Goal: Task Accomplishment & Management: Use online tool/utility

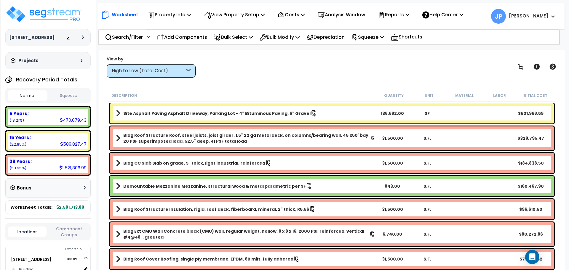
click at [166, 71] on div "High to Low (Total Cost)" at bounding box center [148, 71] width 73 height 7
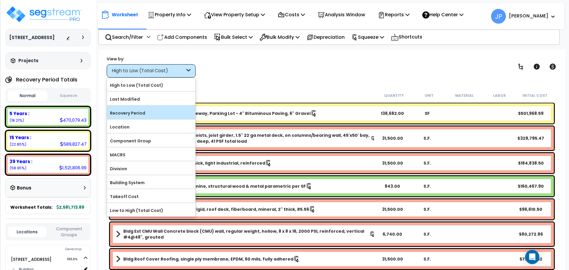
click at [159, 107] on div "Recovery Period" at bounding box center [151, 112] width 88 height 13
click at [149, 114] on label "Recovery Period" at bounding box center [151, 113] width 88 height 9
click at [0, 0] on input "Recovery Period" at bounding box center [0, 0] width 0 height 0
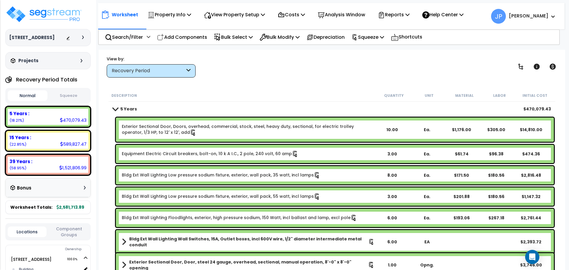
click at [173, 75] on div "Recovery Period" at bounding box center [151, 70] width 89 height 13
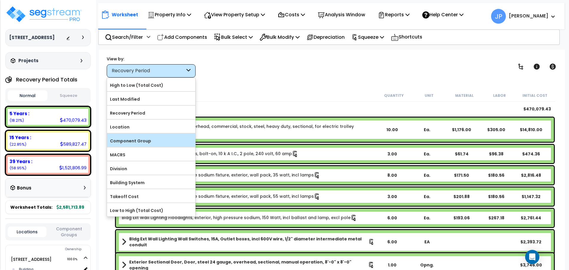
click at [154, 141] on label "Component Group" at bounding box center [151, 141] width 88 height 9
click at [0, 0] on input "Component Group" at bounding box center [0, 0] width 0 height 0
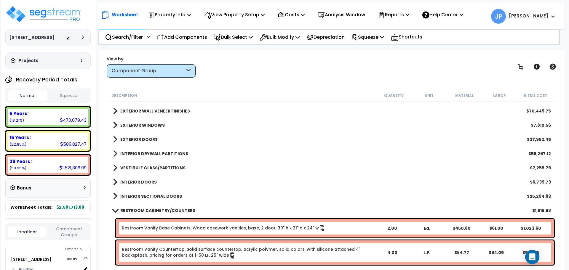
scroll to position [141, 0]
click at [152, 209] on b "RESTROOM CABINETRY/COUNTERS" at bounding box center [157, 211] width 75 height 6
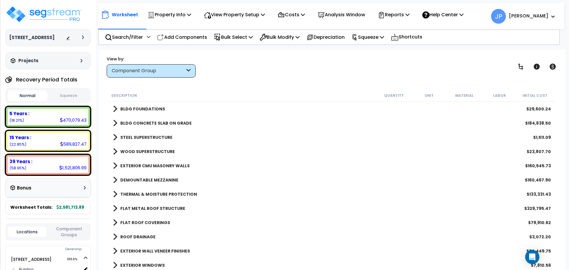
scroll to position [0, 0]
click at [167, 75] on div "Component Group" at bounding box center [151, 70] width 89 height 13
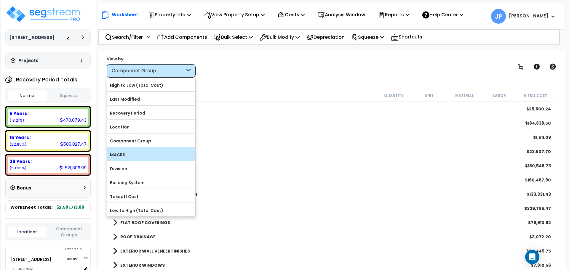
click at [145, 155] on label "MACRS" at bounding box center [151, 155] width 88 height 9
click at [0, 0] on input "MACRS" at bounding box center [0, 0] width 0 height 0
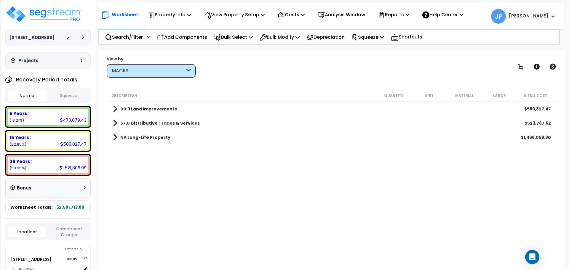
click at [149, 74] on div "MACRS" at bounding box center [148, 71] width 73 height 7
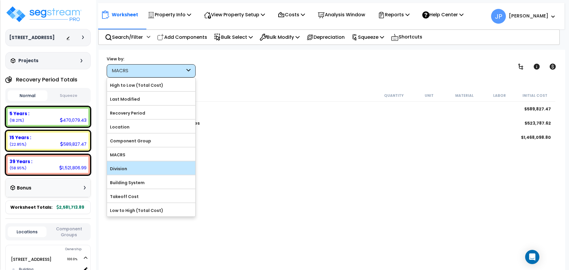
click at [119, 174] on div "Division" at bounding box center [151, 168] width 88 height 13
click at [134, 172] on label "Division" at bounding box center [151, 169] width 88 height 9
click at [0, 0] on input "Division" at bounding box center [0, 0] width 0 height 0
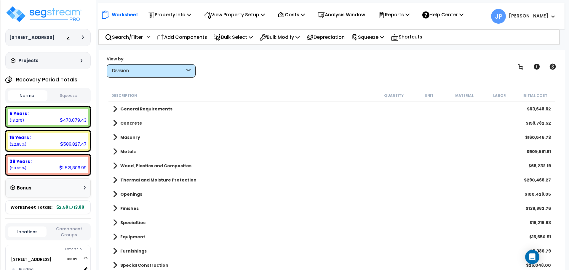
click at [150, 76] on div "Division" at bounding box center [151, 70] width 89 height 13
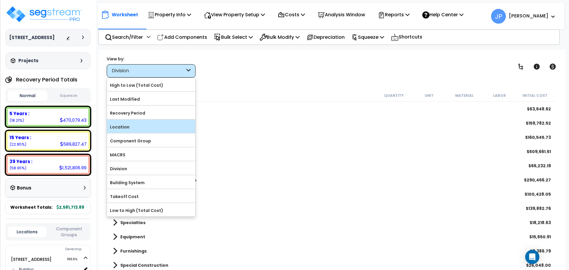
click at [141, 131] on label "Location" at bounding box center [151, 127] width 88 height 9
click at [0, 0] on input "Location" at bounding box center [0, 0] width 0 height 0
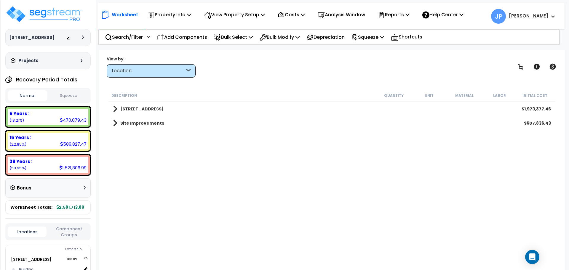
click at [130, 79] on div "Worksheet Property Info Property Setup Add Property Unit Template property Clon…" at bounding box center [332, 185] width 467 height 270
click at [129, 75] on div "Location" at bounding box center [151, 70] width 89 height 13
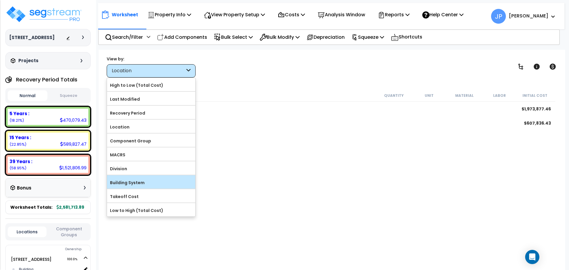
click at [129, 189] on div at bounding box center [151, 189] width 88 height 1
click at [127, 184] on label "Building System" at bounding box center [151, 183] width 88 height 9
click at [0, 0] on input "Building System" at bounding box center [0, 0] width 0 height 0
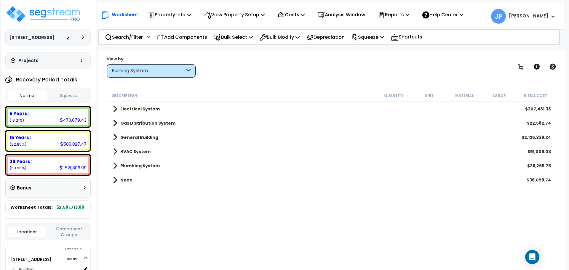
click at [158, 65] on div "Building System" at bounding box center [151, 70] width 89 height 13
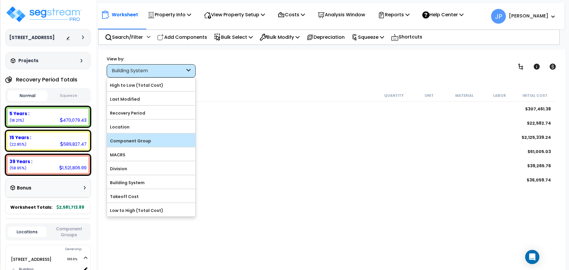
click at [124, 144] on label "Component Group" at bounding box center [151, 141] width 88 height 9
click at [0, 0] on input "Component Group" at bounding box center [0, 0] width 0 height 0
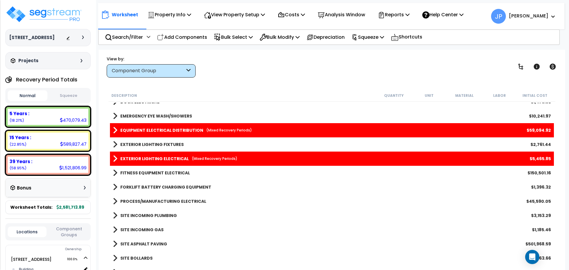
scroll to position [605, 0]
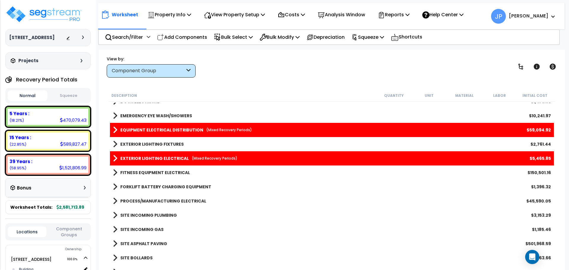
click at [141, 172] on b "FITNESS EQUIPMENT ELECTRICAL" at bounding box center [155, 173] width 70 height 6
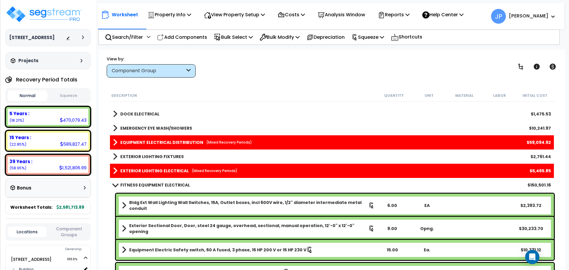
scroll to position [592, 0]
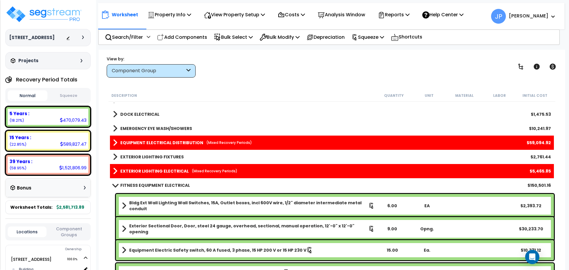
click at [165, 208] on link "Bldg Ext Wall Lighting Wall Switches, 15A, Outlet boxes, incl 600V wire, 1/2" d…" at bounding box center [248, 206] width 253 height 12
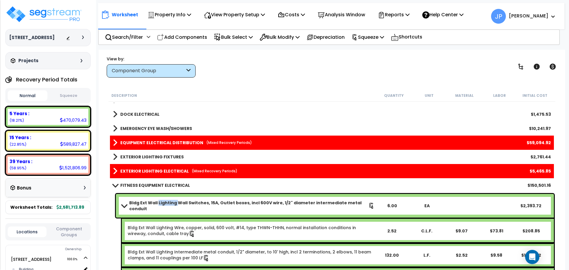
click at [165, 208] on link "Bldg Ext Wall Lighting Wall Switches, 15A, Outlet boxes, incl 600V wire, 1/2" d…" at bounding box center [248, 206] width 253 height 12
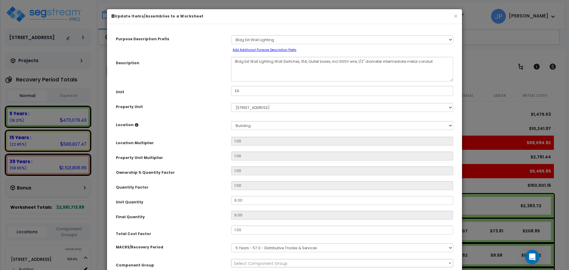
select select "35341"
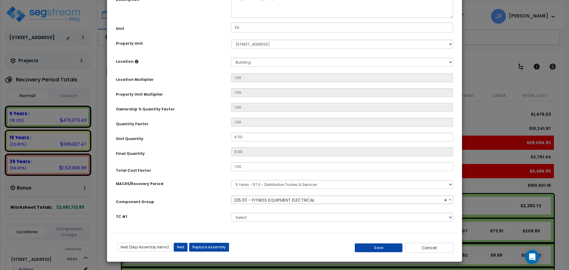
scroll to position [64, 0]
click at [275, 202] on span "× 235.00 - FITNESS EQUIPMENT ELECTRICAL" at bounding box center [343, 200] width 222 height 8
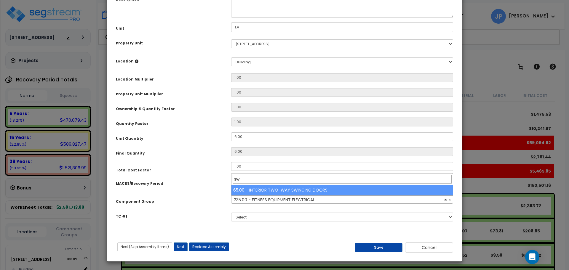
type input "s"
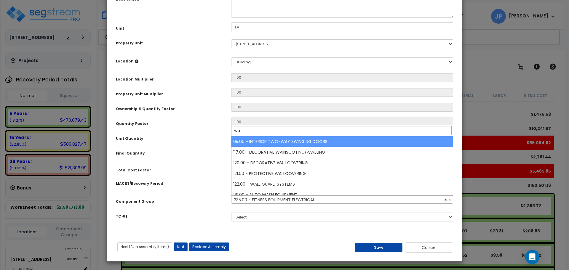
type input "w"
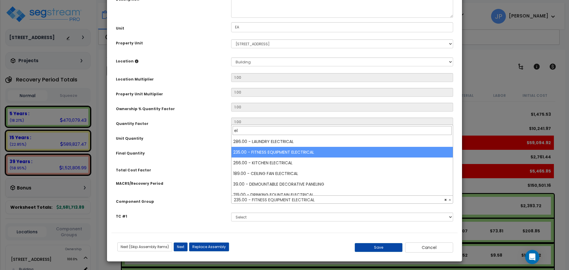
type input "e"
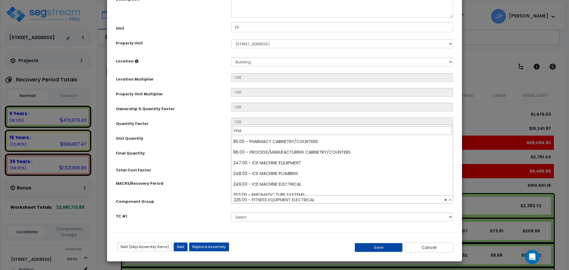
scroll to position [34, 0]
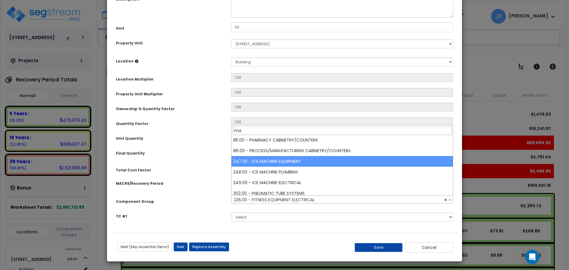
type input "m"
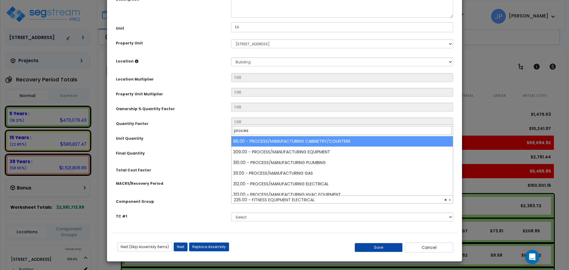
scroll to position [22, 0]
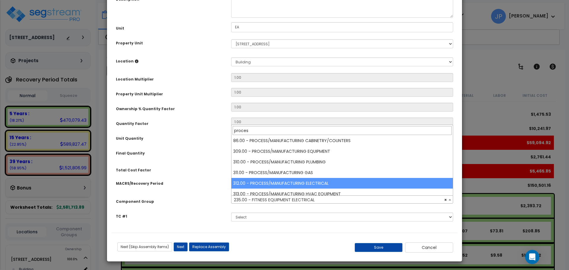
type input "proces"
select select "35629"
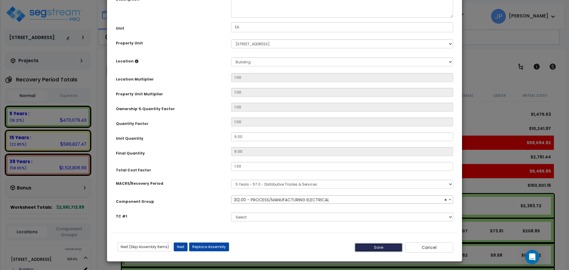
click at [360, 247] on button "Save" at bounding box center [379, 247] width 48 height 9
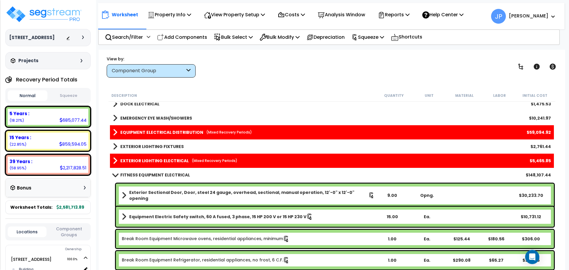
scroll to position [603, 0]
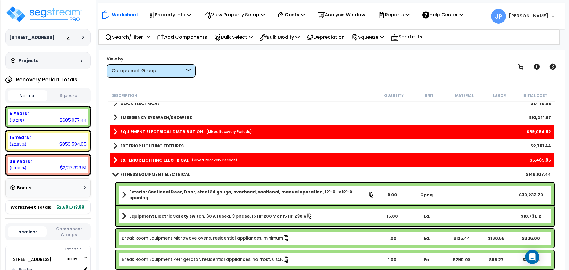
click at [236, 195] on b "Exterior Sectional Door, Door, steel 24 gauge, overhead, sectional, manual oper…" at bounding box center [248, 195] width 239 height 12
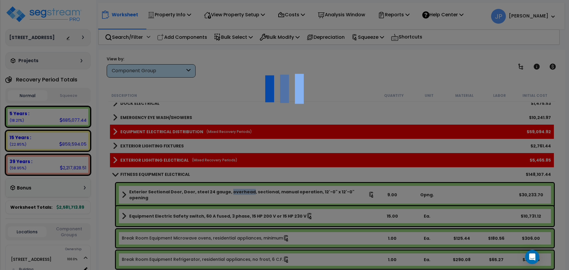
scroll to position [0, 0]
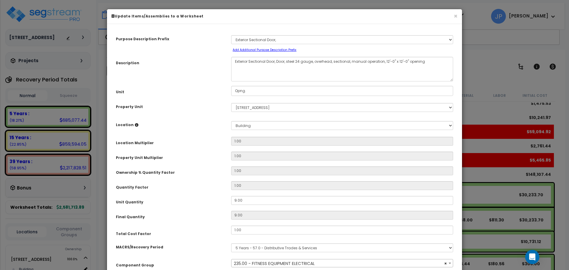
select select "35341"
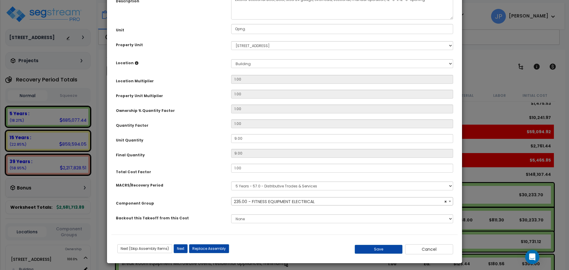
scroll to position [62, 0]
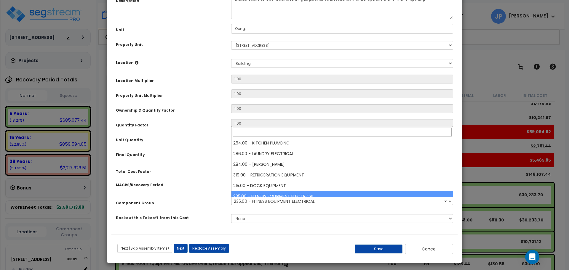
click at [280, 202] on span "× 235.00 - FITNESS EQUIPMENT ELECTRICAL" at bounding box center [343, 201] width 222 height 8
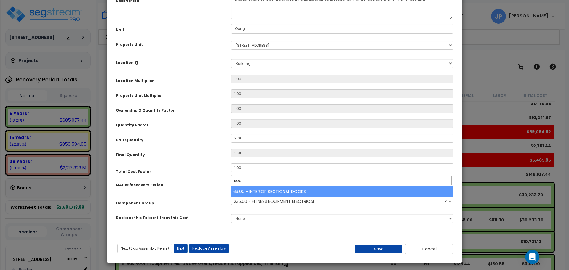
type input "sec"
select select "35408"
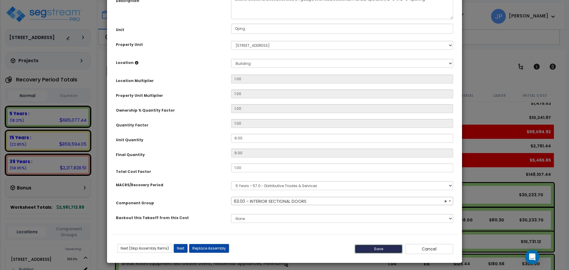
click at [367, 248] on button "Save" at bounding box center [379, 249] width 48 height 9
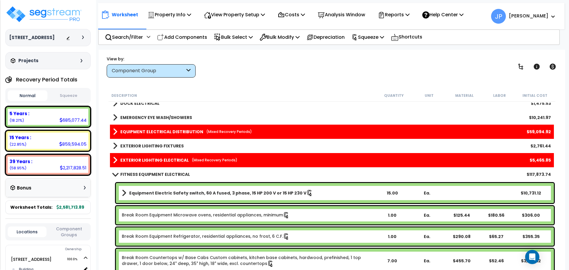
click at [213, 191] on b "Equipment Electric Safety switch, 60 A fused, 3 phase, 15 HP 200 V or 15 HP 230…" at bounding box center [217, 193] width 177 height 6
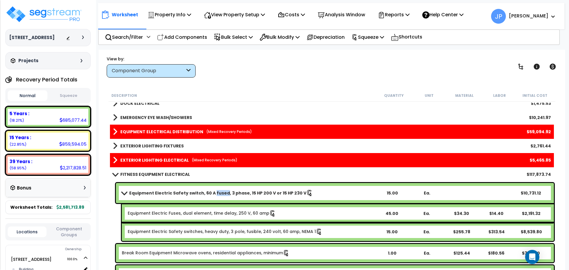
click at [213, 191] on b "Equipment Electric Safety switch, 60 A fused, 3 phase, 15 HP 200 V or 15 HP 230…" at bounding box center [217, 193] width 177 height 6
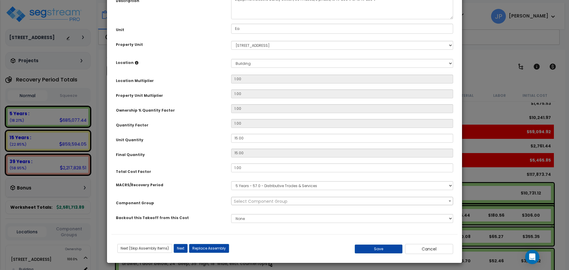
scroll to position [0, 0]
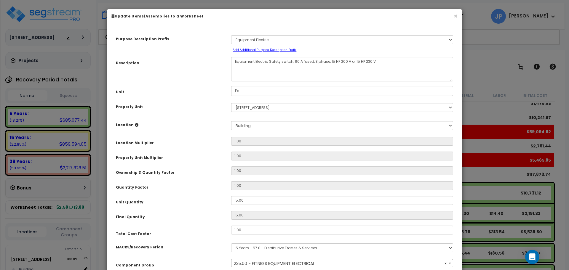
select select "35341"
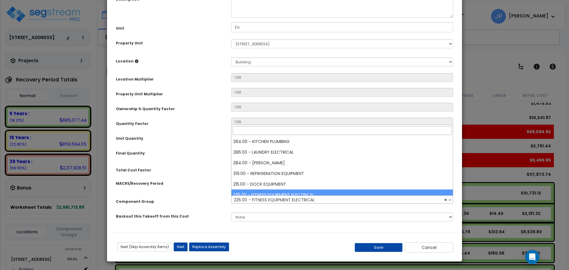
click at [281, 202] on span "× 235.00 - FITNESS EQUIPMENT ELECTRICAL" at bounding box center [343, 200] width 222 height 8
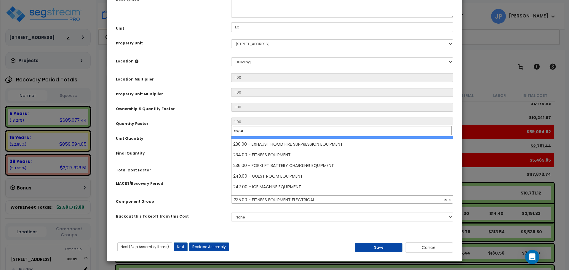
scroll to position [244, 0]
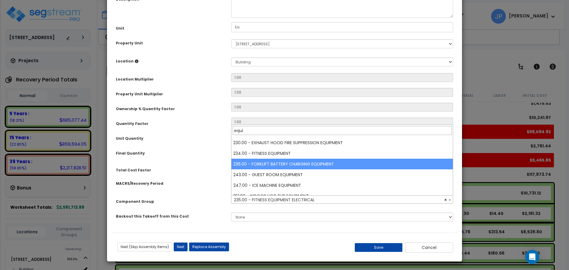
type input "equi"
click at [195, 178] on div "MACRS/Recovery Period" at bounding box center [168, 183] width 115 height 10
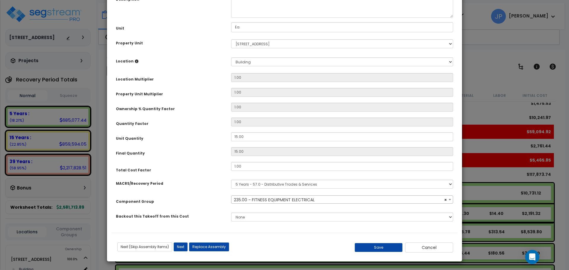
click at [259, 203] on span "× 235.00 - FITNESS EQUIPMENT ELECTRICAL" at bounding box center [343, 200] width 222 height 8
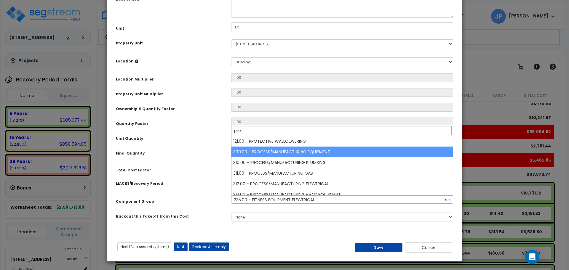
scroll to position [43, 0]
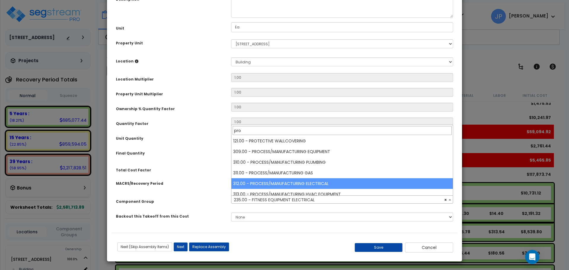
type input "pro"
select select "35629"
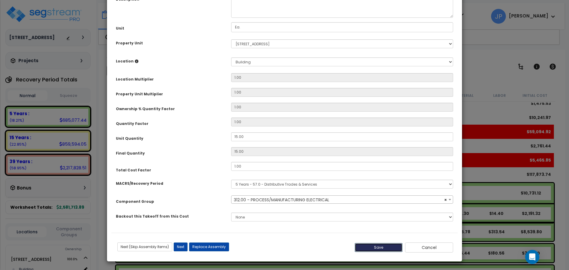
click at [374, 248] on button "Save" at bounding box center [379, 247] width 48 height 9
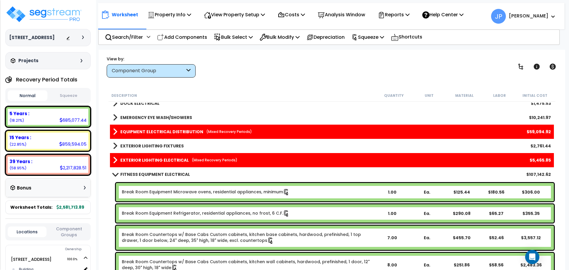
click at [206, 195] on link "Break Room Equipment Microwave ovens, residential appliances, minimum" at bounding box center [206, 192] width 168 height 7
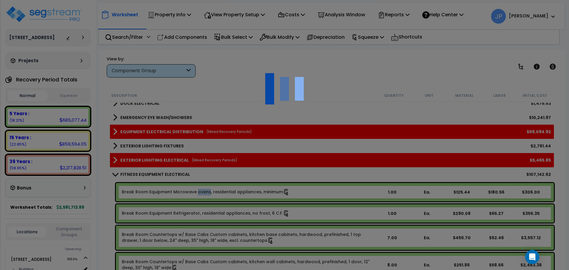
scroll to position [0, 0]
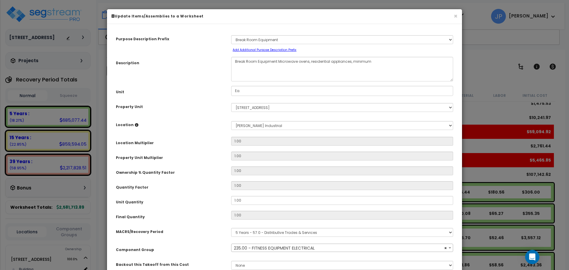
select select "35341"
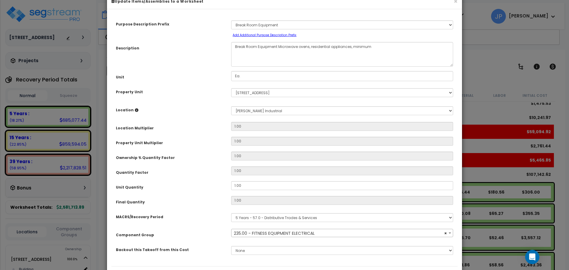
scroll to position [16, 0]
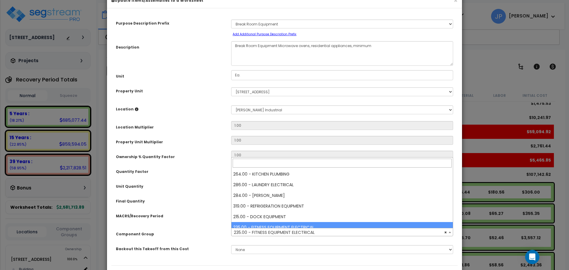
click at [285, 232] on span "× 235.00 - FITNESS EQUIPMENT ELECTRICAL" at bounding box center [343, 233] width 222 height 8
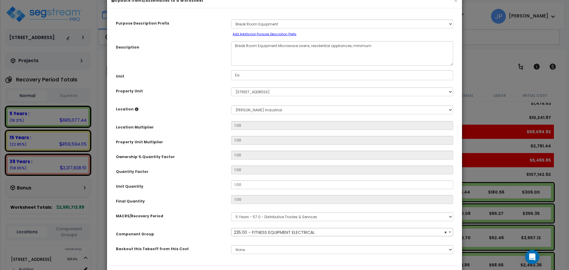
click at [285, 232] on span "× 235.00 - FITNESS EQUIPMENT ELECTRICAL" at bounding box center [343, 233] width 222 height 8
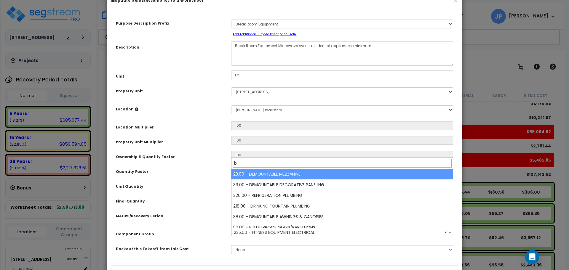
scroll to position [0, 0]
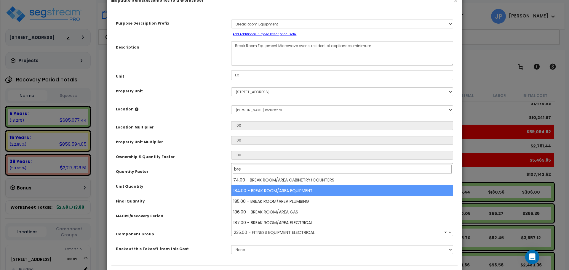
type input "bre"
select select "35518"
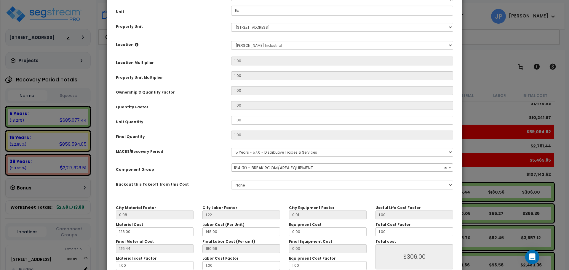
scroll to position [113, 0]
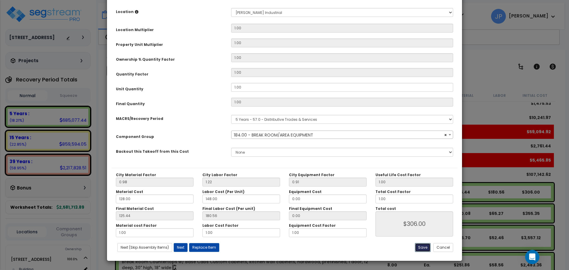
click at [423, 249] on button "Save" at bounding box center [423, 247] width 16 height 9
type input "306.00"
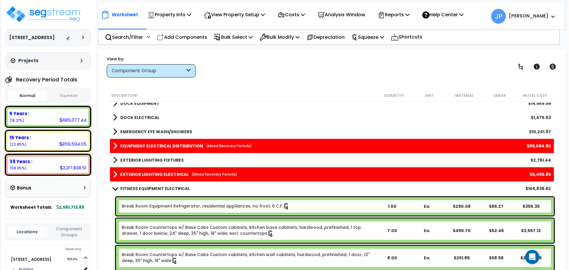
click at [189, 204] on link "Break Room Equipment Refrigerator, residential appliances, no frost, 6 C.F." at bounding box center [206, 206] width 168 height 7
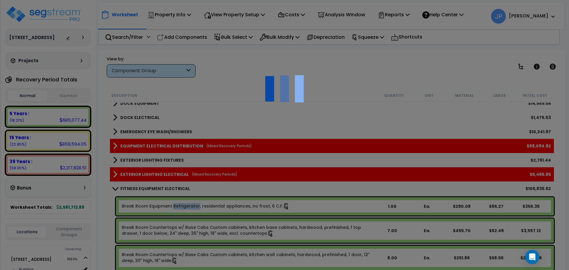
scroll to position [0, 0]
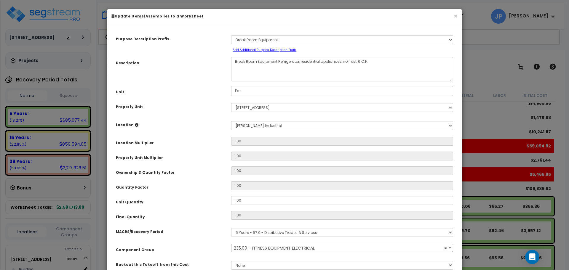
select select "35341"
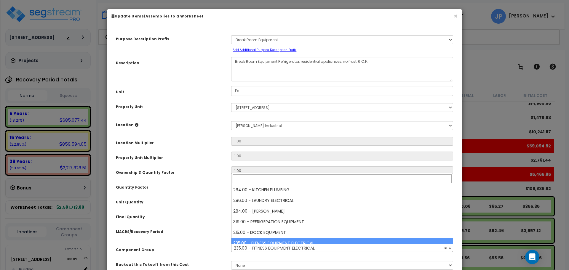
click at [300, 250] on span "× 235.00 - FITNESS EQUIPMENT ELECTRICAL" at bounding box center [343, 248] width 222 height 8
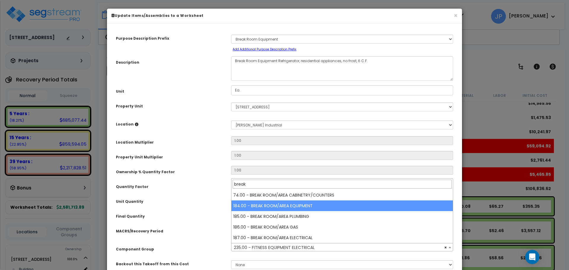
type input "break"
select select "35518"
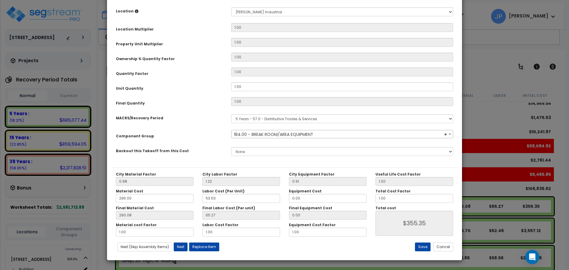
scroll to position [113, 0]
click at [426, 246] on button "Save" at bounding box center [423, 247] width 16 height 9
type input "355.35"
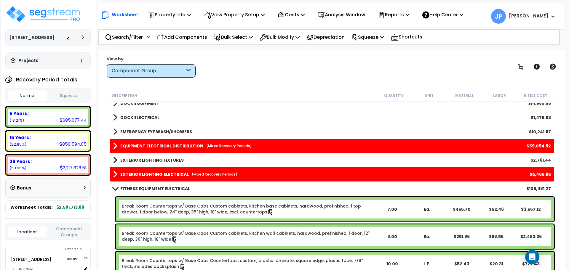
click at [189, 207] on link "Break Room Countertops w/ Base Cabs Custom cabinets, kitchen base cabinets, har…" at bounding box center [248, 209] width 253 height 12
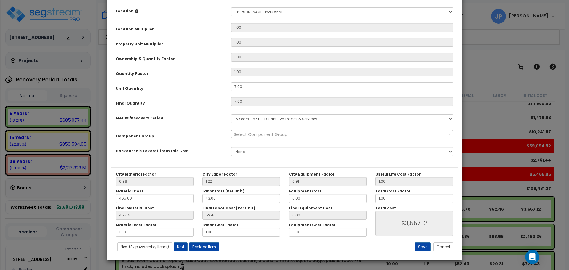
scroll to position [0, 0]
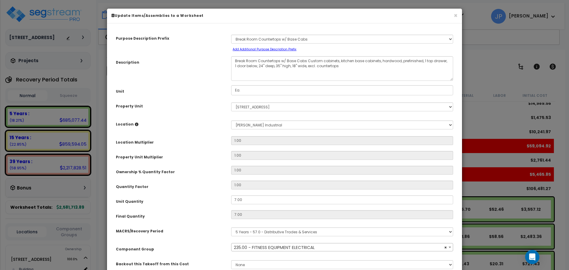
select select "35341"
click at [278, 247] on span "× 235.00 - FITNESS EQUIPMENT ELECTRICAL" at bounding box center [343, 248] width 222 height 8
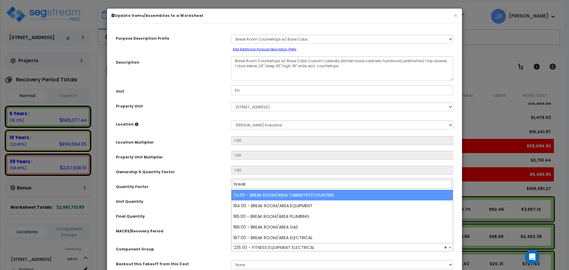
type input "break"
select select "35419"
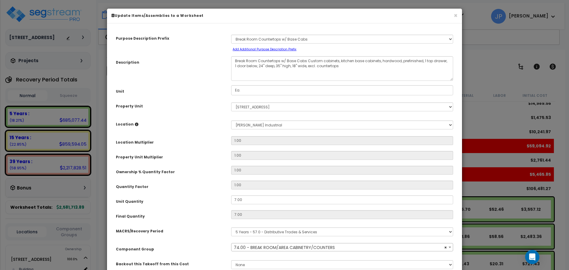
click at [210, 230] on div "MACRS/Recovery Period" at bounding box center [168, 230] width 115 height 10
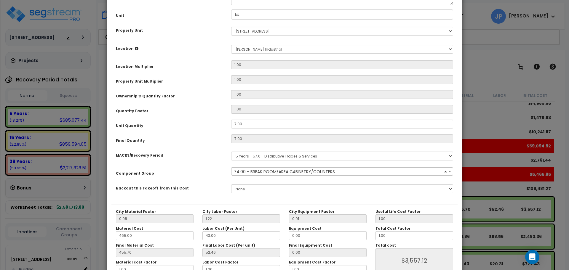
scroll to position [113, 0]
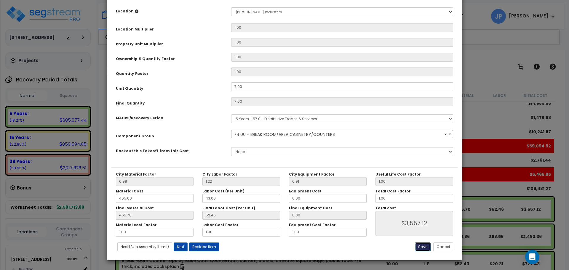
click at [421, 248] on button "Save" at bounding box center [423, 247] width 16 height 9
type input "3557.12"
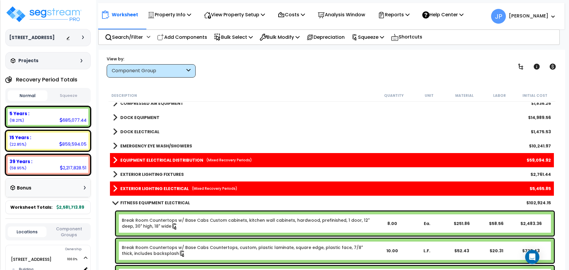
click at [210, 219] on link "Break Room Countertops w/ Base Cabs Custom cabinets, kitchen wall cabinets, har…" at bounding box center [248, 224] width 253 height 12
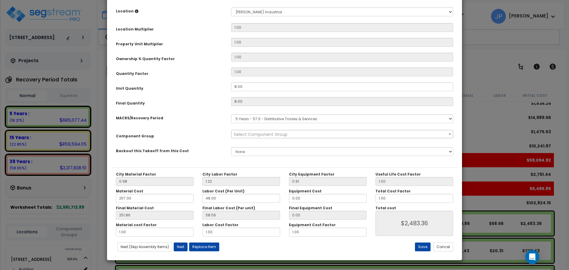
scroll to position [0, 0]
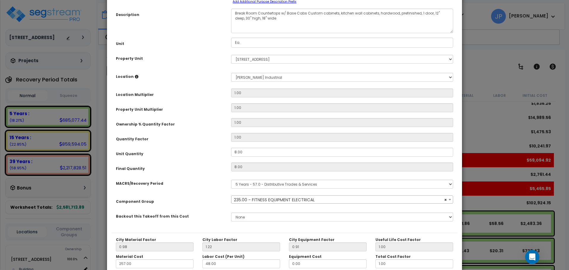
select select "35341"
click at [275, 196] on span "× 235.00 - FITNESS EQUIPMENT ELECTRICAL" at bounding box center [343, 199] width 222 height 8
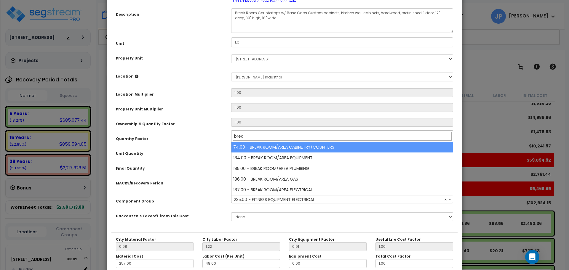
type input "brea"
select select "35419"
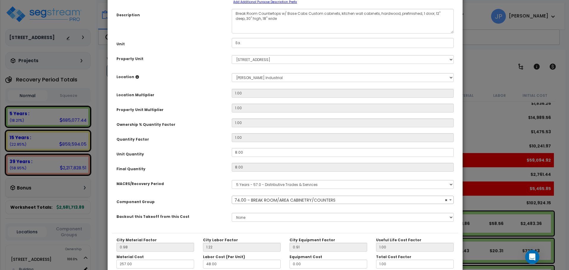
click at [177, 170] on div "Final Quantity" at bounding box center [169, 168] width 115 height 10
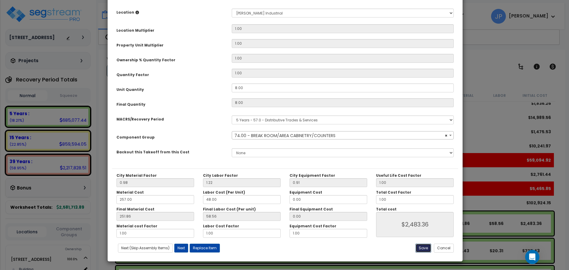
click at [422, 251] on button "Save" at bounding box center [424, 248] width 16 height 9
type input "2483.36"
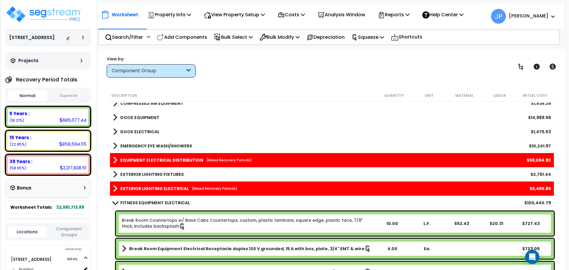
click at [207, 218] on link "Break Room Countertops w/ Base Cabs Countertops, custom, plastic laminate, squa…" at bounding box center [248, 224] width 253 height 12
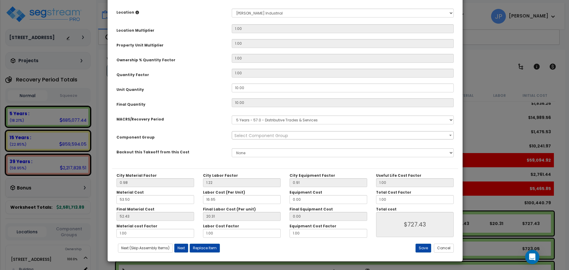
scroll to position [0, 0]
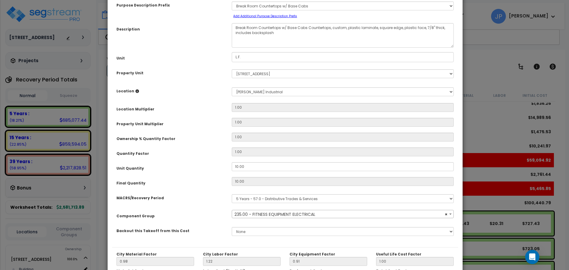
select select "35341"
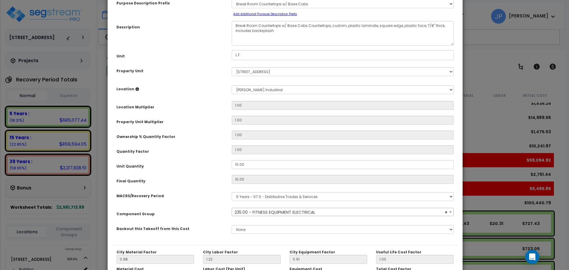
click at [273, 213] on span "× 235.00 - FITNESS EQUIPMENT ELECTRICAL" at bounding box center [343, 212] width 222 height 8
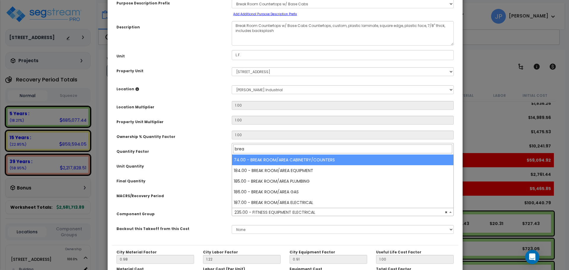
type input "brea"
select select "35419"
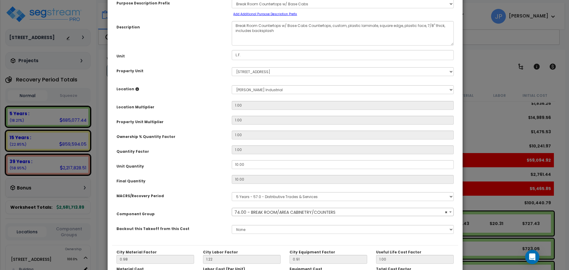
click at [196, 198] on div "MACRS/Recovery Period" at bounding box center [169, 195] width 115 height 10
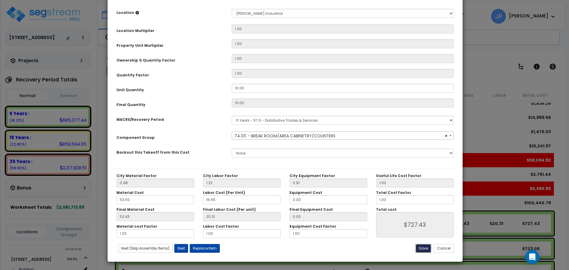
click at [423, 247] on button "Save" at bounding box center [424, 248] width 16 height 9
type input "727.43"
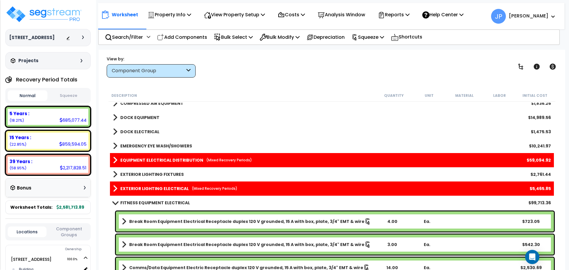
click at [195, 219] on b "Break Room Equipment Electrical Receptacle duplex 120 V grounded, 15 A with box…" at bounding box center [246, 222] width 235 height 6
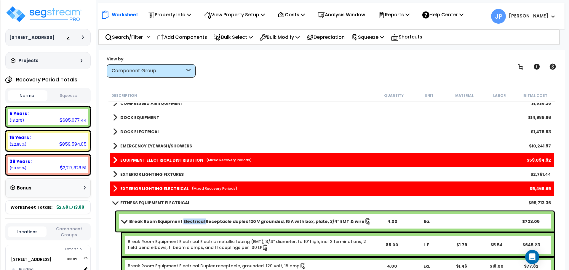
click at [195, 219] on b "Break Room Equipment Electrical Receptacle duplex 120 V grounded, 15 A with box…" at bounding box center [246, 222] width 235 height 6
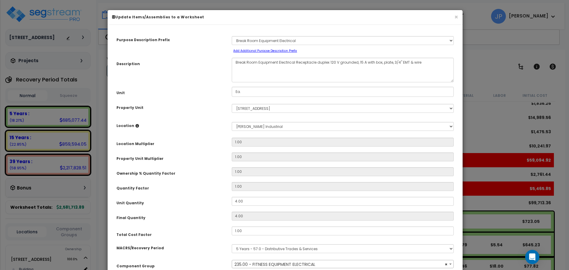
scroll to position [64, 0]
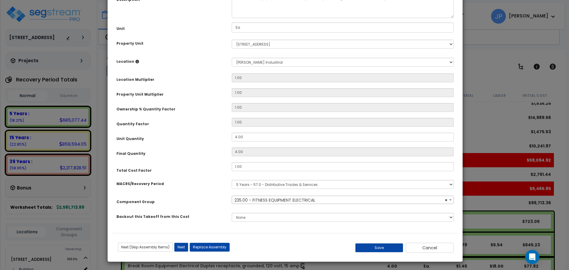
click at [265, 197] on span "× 235.00 - FITNESS EQUIPMENT ELECTRICAL" at bounding box center [343, 200] width 222 height 8
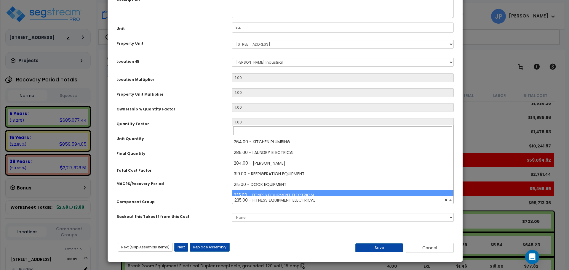
select select "35341"
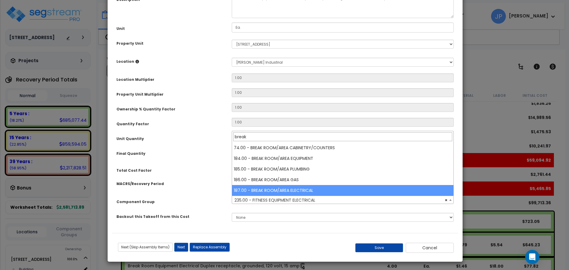
type input "break"
select select "35521"
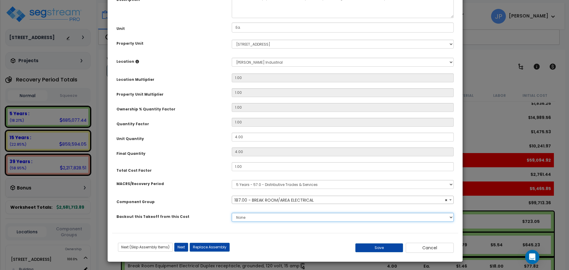
click at [289, 213] on select "None" at bounding box center [343, 217] width 222 height 9
click at [376, 246] on button "Save" at bounding box center [380, 248] width 48 height 9
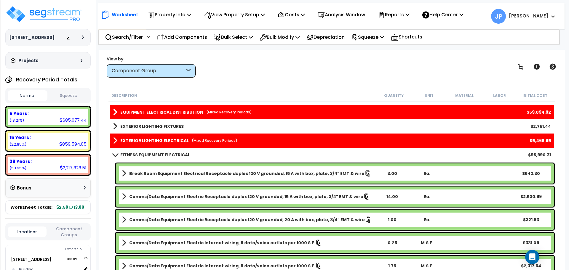
scroll to position [666, 0]
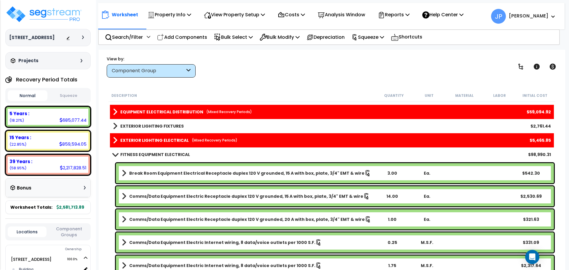
click at [224, 173] on b "Break Room Equipment Electrical Receptacle duplex 120 V grounded, 15 A with box…" at bounding box center [246, 174] width 235 height 6
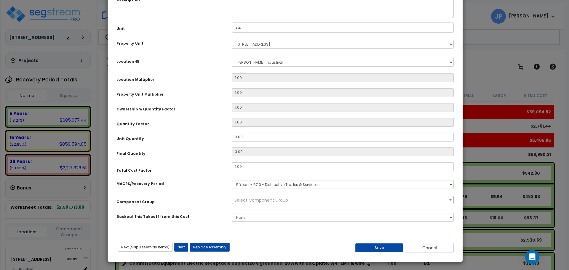
scroll to position [0, 0]
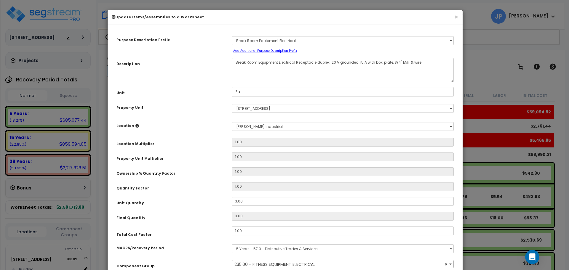
select select "35341"
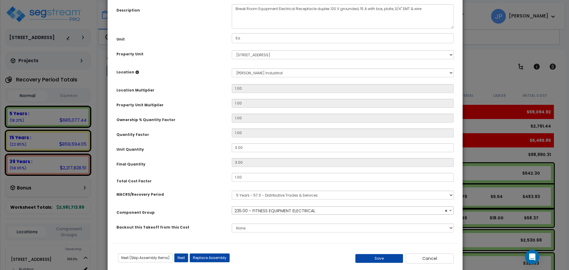
click at [287, 208] on span "× 235.00 - FITNESS EQUIPMENT ELECTRICAL" at bounding box center [343, 211] width 222 height 8
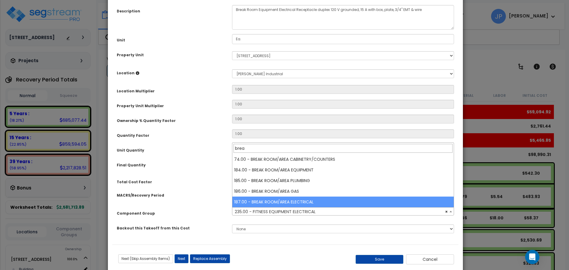
type input "brea"
select select "35521"
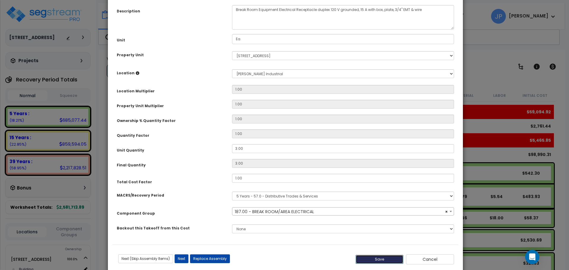
click at [379, 259] on button "Save" at bounding box center [380, 259] width 48 height 9
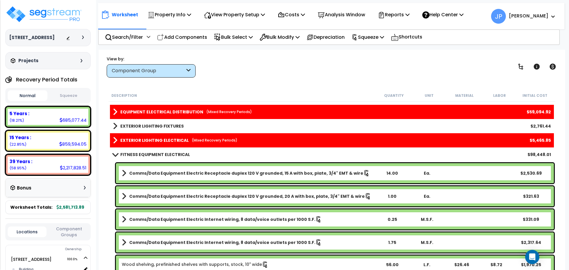
click at [206, 172] on b "Comms/Data Equipment Electric Receptacle duplex 120 V grounded, 15 A with box, …" at bounding box center [246, 174] width 234 height 6
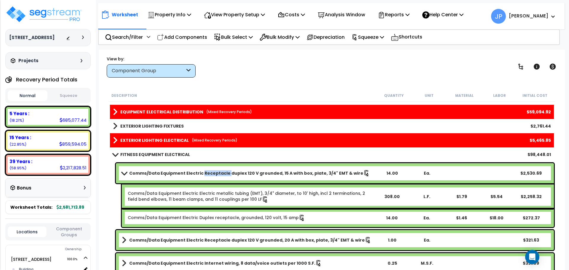
click at [206, 172] on b "Comms/Data Equipment Electric Receptacle duplex 120 V grounded, 15 A with box, …" at bounding box center [246, 174] width 234 height 6
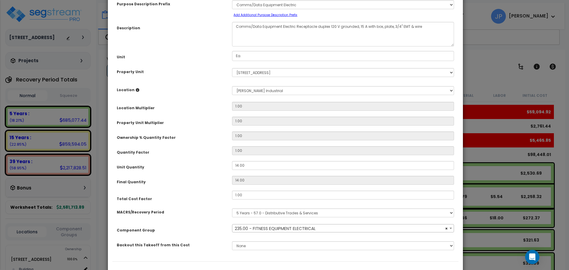
scroll to position [37, 0]
select select "35341"
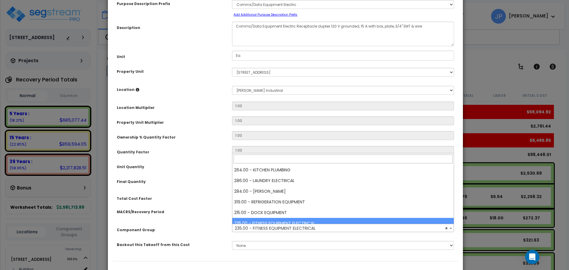
click at [269, 229] on span "× 235.00 - FITNESS EQUIPMENT ELECTRICAL" at bounding box center [343, 228] width 222 height 8
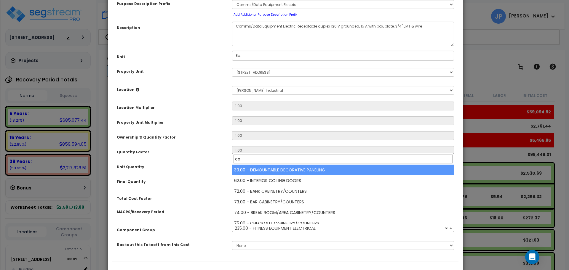
type input "c"
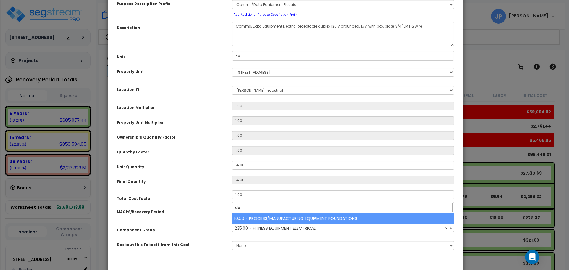
type input "d"
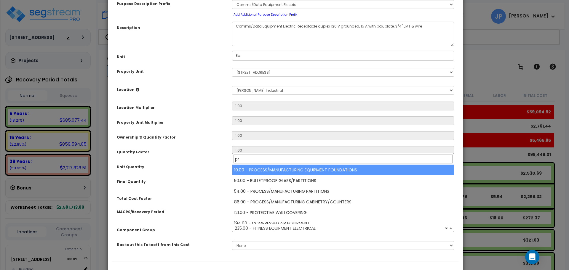
type input "p"
type input "c"
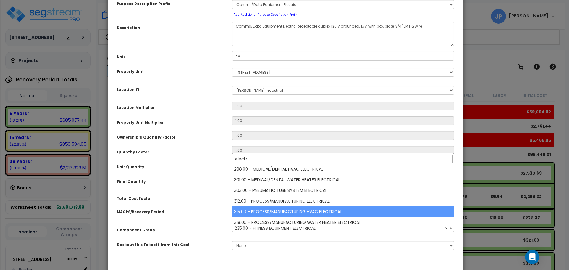
scroll to position [396, 0]
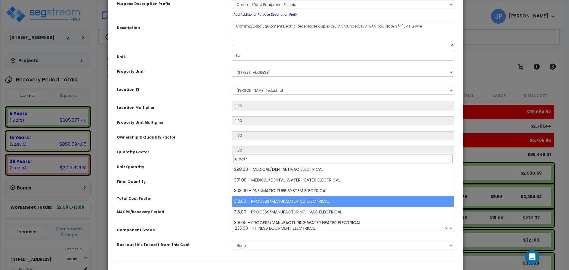
type input "electr"
select select "35629"
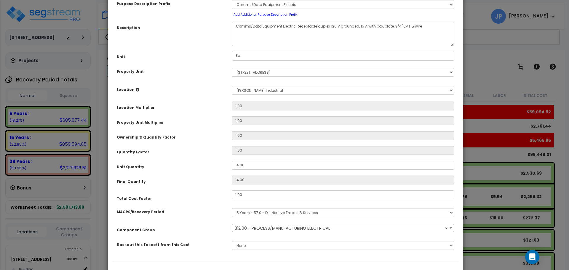
scroll to position [64, 0]
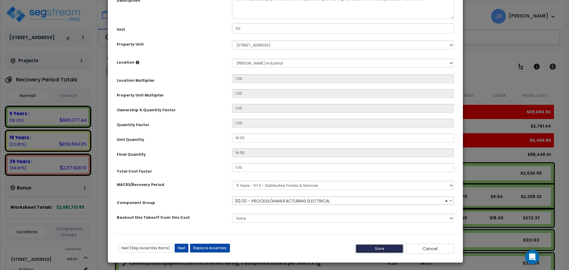
click at [390, 248] on button "Save" at bounding box center [380, 249] width 48 height 9
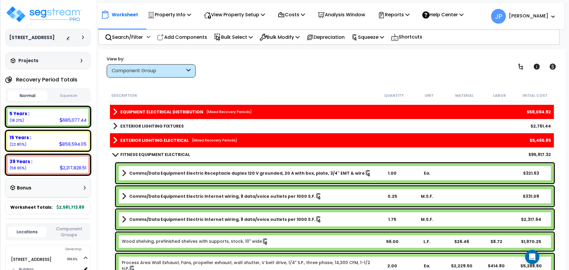
click at [210, 172] on b "Comms/Data Equipment Electric Receptacle duplex 120 V grounded, 20 A with box, …" at bounding box center [247, 174] width 236 height 6
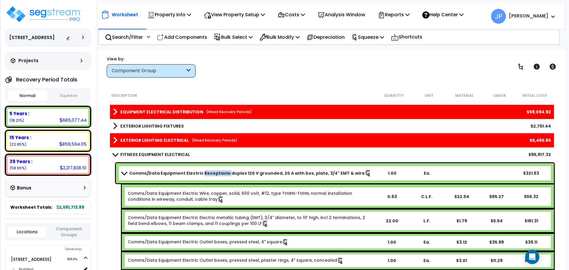
click at [210, 172] on b "Comms/Data Equipment Electric Receptacle duplex 120 V grounded, 20 A with box, …" at bounding box center [247, 174] width 236 height 6
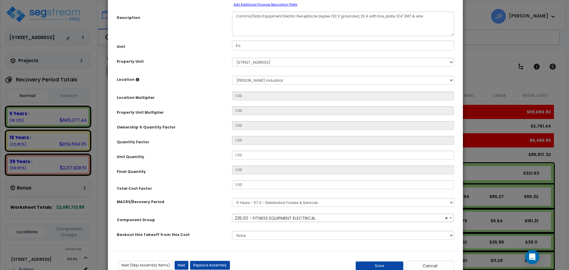
scroll to position [47, 0]
select select "35341"
click at [285, 219] on span "× 235.00 - FITNESS EQUIPMENT ELECTRICAL" at bounding box center [343, 218] width 222 height 8
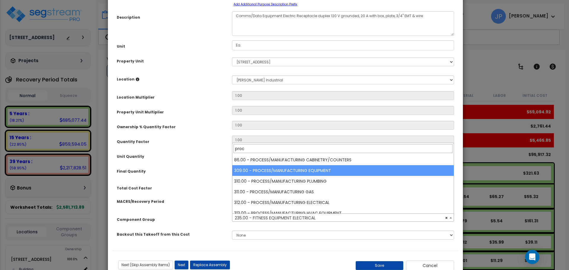
scroll to position [22, 0]
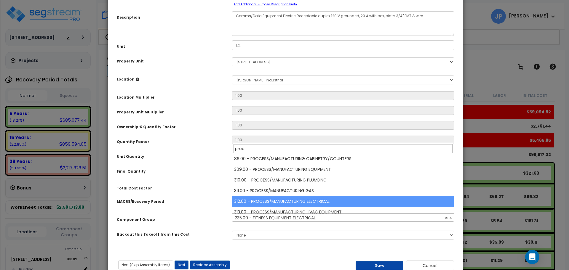
type input "proc"
select select "35629"
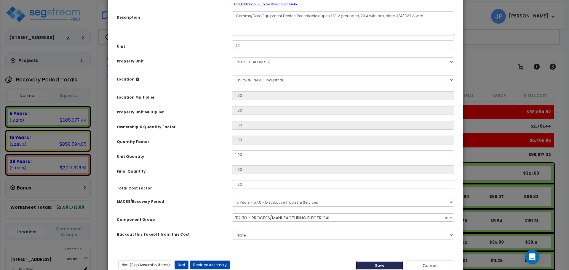
click at [370, 263] on button "Save" at bounding box center [380, 266] width 48 height 9
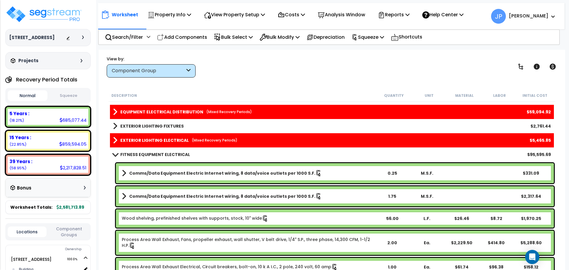
click at [215, 173] on b "Comms/Data Equipment Electric Internet wiring, 8 data/voice outlets per 1000 S.…" at bounding box center [222, 174] width 186 height 6
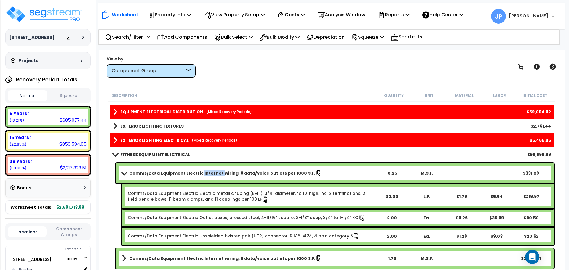
click at [215, 173] on b "Comms/Data Equipment Electric Internet wiring, 8 data/voice outlets per 1000 S.…" at bounding box center [222, 174] width 186 height 6
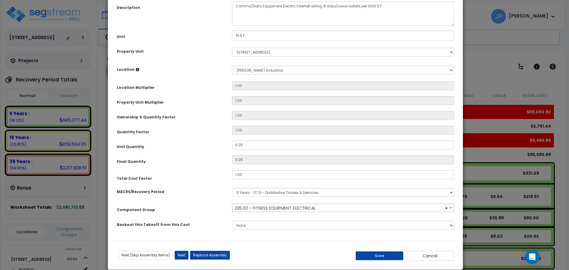
scroll to position [58, 0]
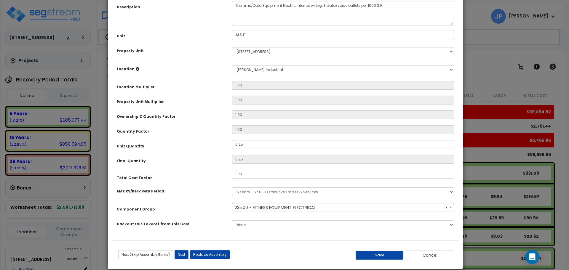
select select "35341"
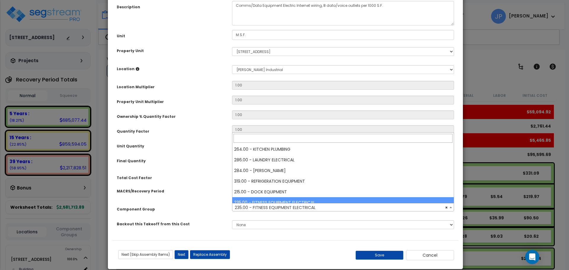
click at [284, 210] on span "× 235.00 - FITNESS EQUIPMENT ELECTRICAL" at bounding box center [343, 208] width 222 height 8
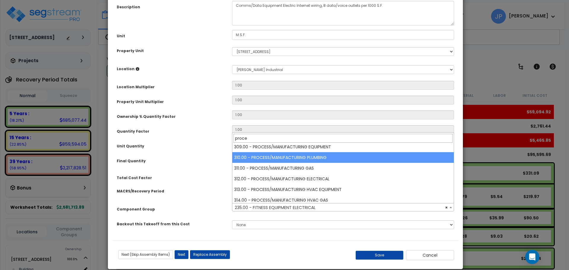
scroll to position [36, 0]
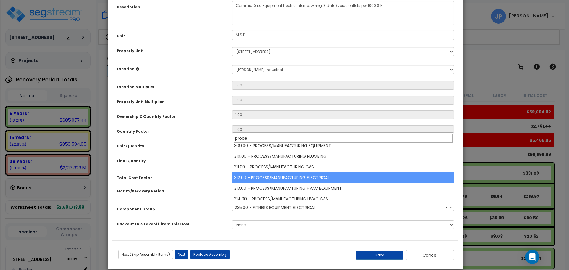
type input "proce"
select select "35629"
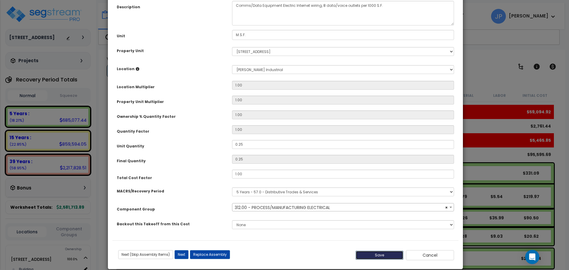
click at [373, 256] on button "Save" at bounding box center [380, 255] width 48 height 9
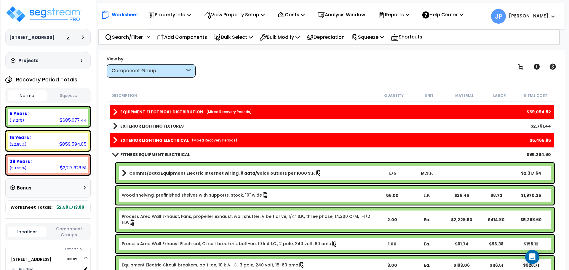
click at [190, 174] on b "Comms/Data Equipment Electric Internet wiring, 8 data/voice outlets per 1000 S.…" at bounding box center [222, 174] width 186 height 6
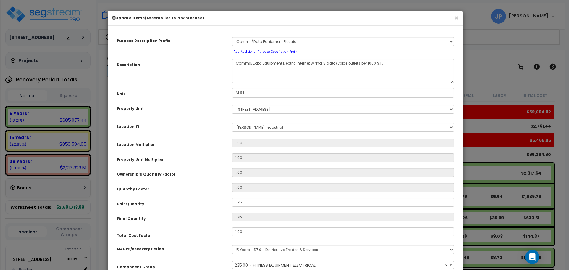
scroll to position [48, 0]
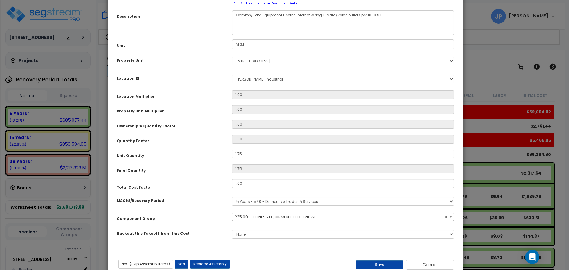
click at [316, 217] on span "× 235.00 - FITNESS EQUIPMENT ELECTRICAL" at bounding box center [343, 217] width 222 height 8
select select "35341"
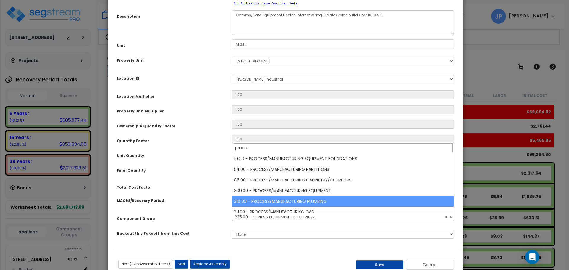
scroll to position [48, 0]
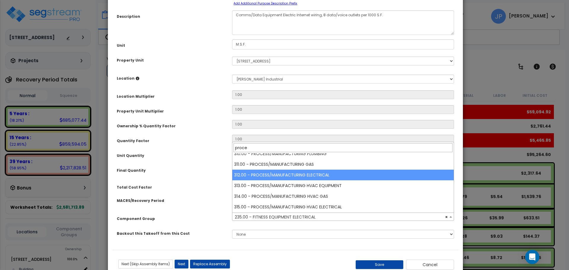
type input "proce"
select select "35629"
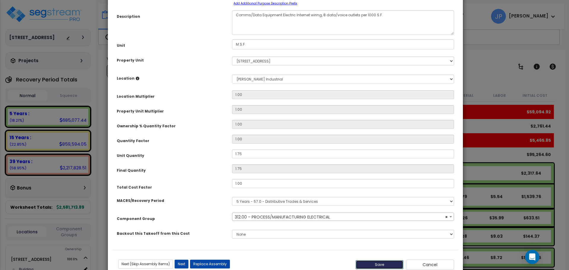
click at [380, 264] on button "Save" at bounding box center [380, 265] width 48 height 9
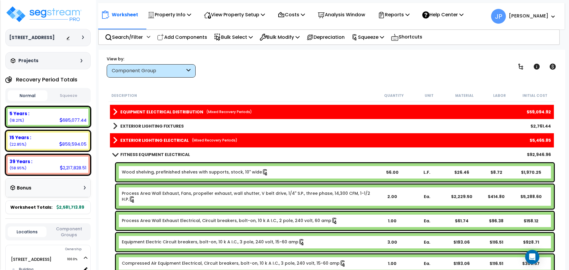
click at [198, 171] on link "Wood shelving, prefinished shelves with supports, stock, 10" wide" at bounding box center [195, 172] width 147 height 7
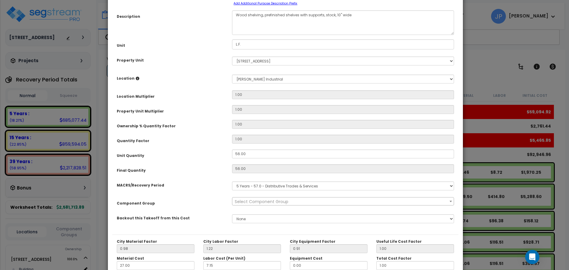
scroll to position [0, 0]
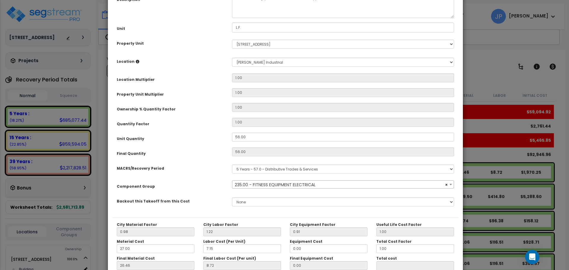
select select "35341"
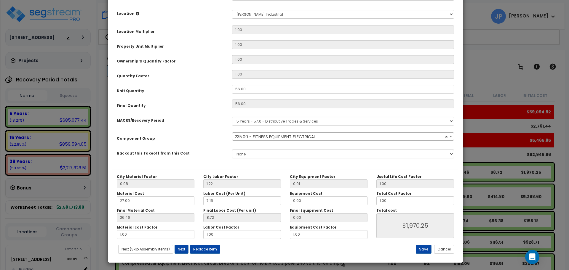
click at [280, 135] on span "× 235.00 - FITNESS EQUIPMENT ELECTRICAL" at bounding box center [343, 137] width 222 height 8
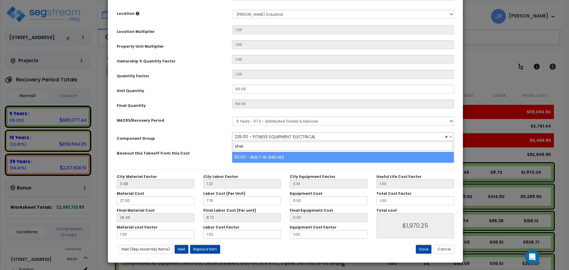
type input "shel"
select select "35434"
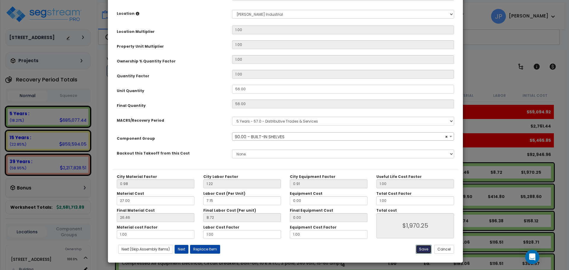
click at [427, 250] on button "Save" at bounding box center [424, 249] width 16 height 9
type input "1970.25"
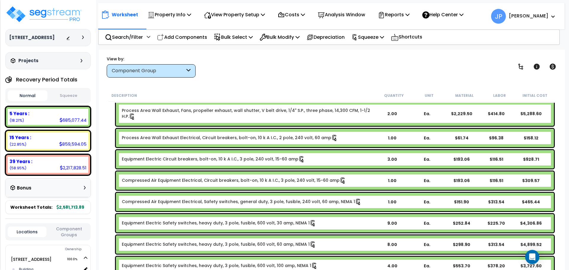
scroll to position [676, 0]
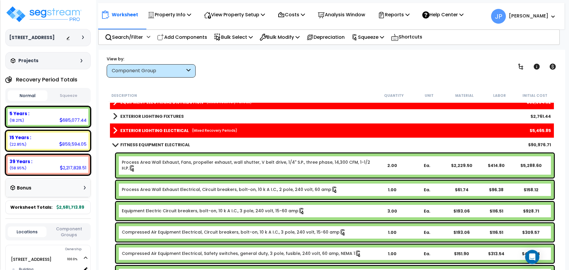
click at [165, 167] on link "Process Area Wall Exhaust, Fans, propeller exhaust, wall shutter, V belt drive,…" at bounding box center [248, 166] width 253 height 12
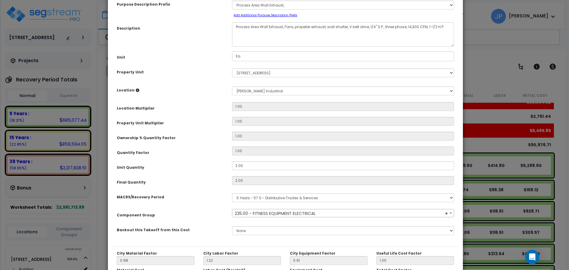
scroll to position [37, 0]
select select "35341"
click at [271, 213] on span "× 235.00 - FITNESS EQUIPMENT ELECTRICAL" at bounding box center [343, 213] width 222 height 8
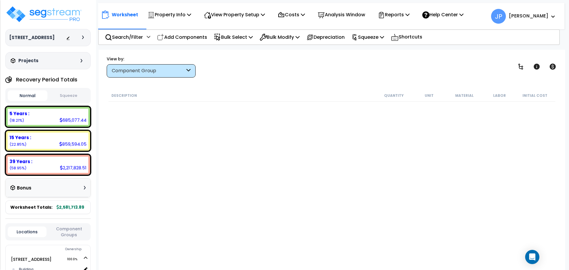
scroll to position [676, 0]
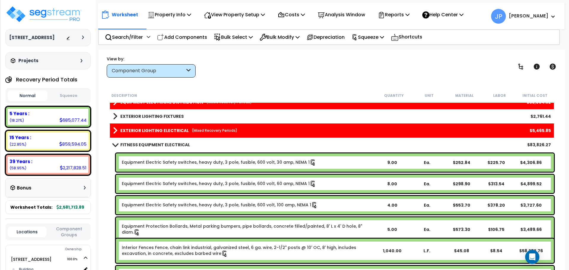
drag, startPoint x: 0, startPoint y: 0, endPoint x: 171, endPoint y: 164, distance: 237.2
click at [171, 164] on link "Equipment Electric Safety switches, heavy duty, 3 pole, fusible, 600 volt, 30 a…" at bounding box center [219, 163] width 195 height 7
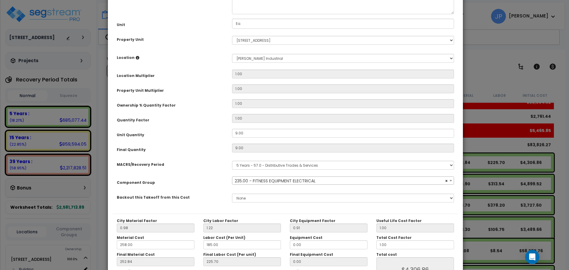
scroll to position [71, 0]
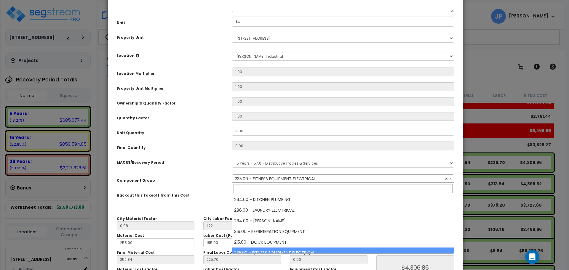
click at [275, 181] on span "× 235.00 - FITNESS EQUIPMENT ELECTRICAL" at bounding box center [343, 179] width 222 height 8
select select "35341"
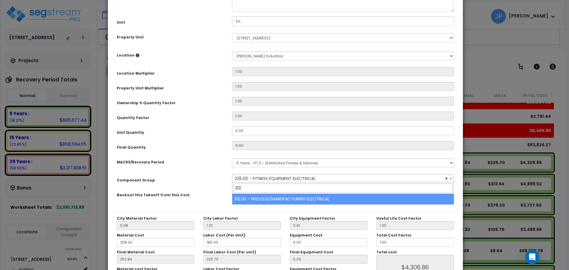
type input "312"
select select "35629"
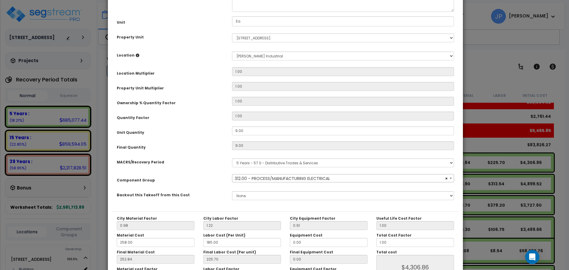
scroll to position [113, 0]
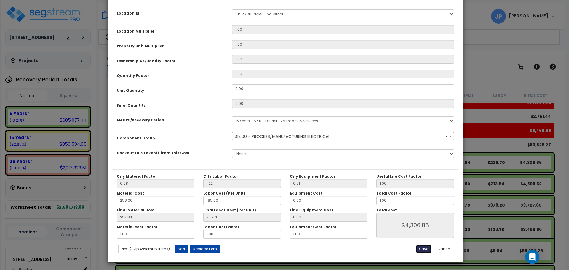
click at [419, 252] on button "Save" at bounding box center [424, 249] width 16 height 9
type input "4306.86"
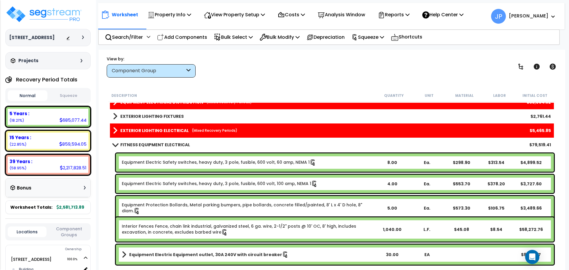
click at [166, 160] on link "Equipment Electric Safety switches, heavy duty, 3 pole, fusible, 600 volt, 60 a…" at bounding box center [219, 163] width 195 height 7
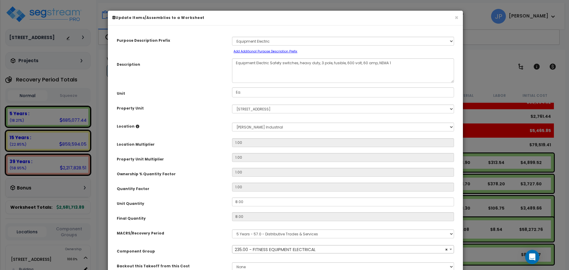
scroll to position [74, 0]
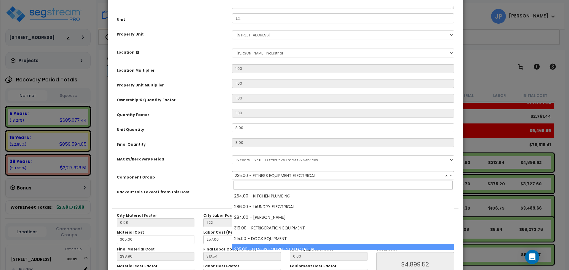
click at [273, 176] on span "× 235.00 - FITNESS EQUIPMENT ELECTRICAL" at bounding box center [343, 176] width 222 height 8
select select "35341"
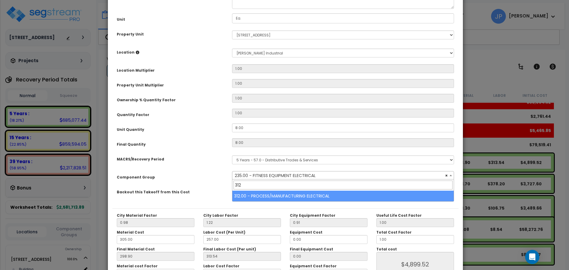
type input "312"
select select "35629"
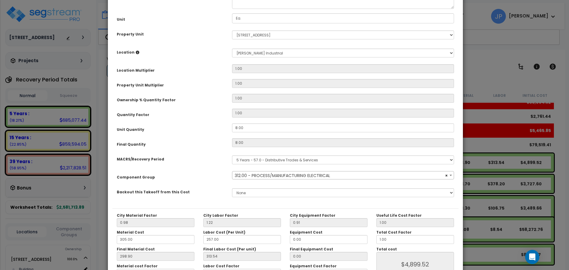
scroll to position [113, 0]
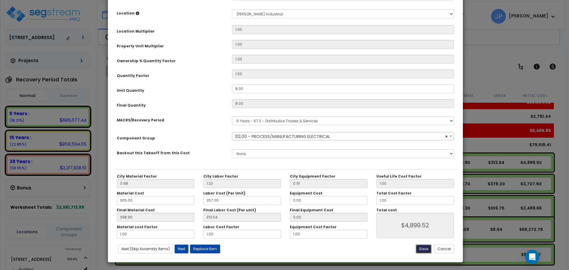
click at [426, 248] on button "Save" at bounding box center [424, 249] width 16 height 9
type input "4899.52"
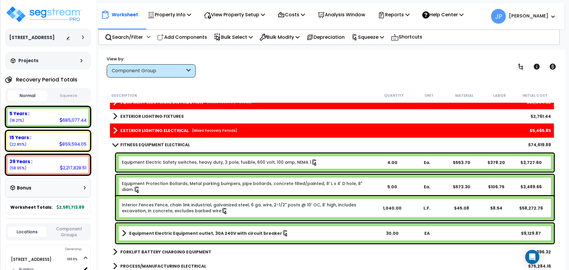
click at [183, 162] on link "Equipment Electric Safety switches, heavy duty, 3 pole, fusible, 600 volt, 100 …" at bounding box center [220, 163] width 196 height 7
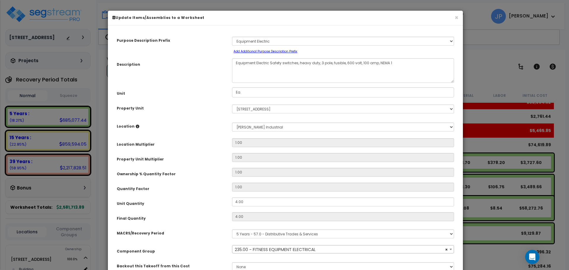
scroll to position [13, 0]
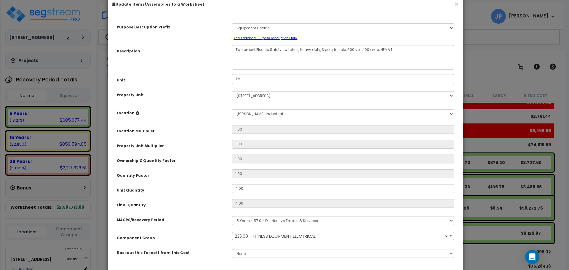
click at [292, 236] on span "× 235.00 - FITNESS EQUIPMENT ELECTRICAL" at bounding box center [343, 236] width 222 height 8
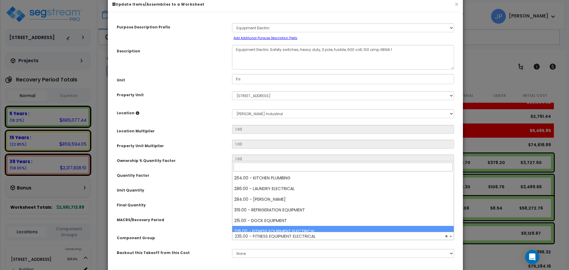
select select "35341"
type input "3"
select select "35341"
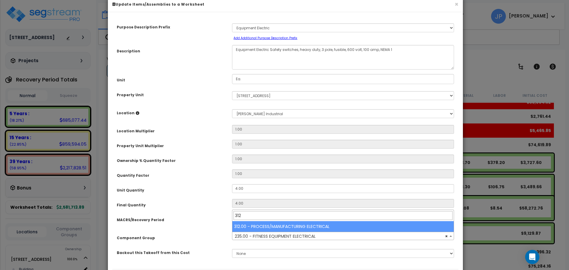
type input "312"
select select "35629"
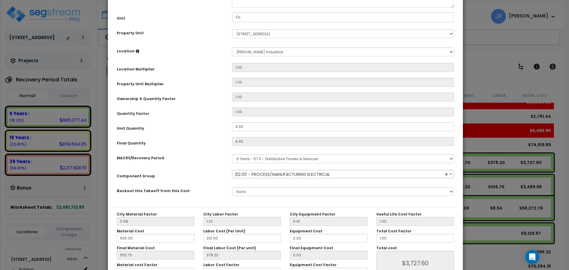
scroll to position [113, 0]
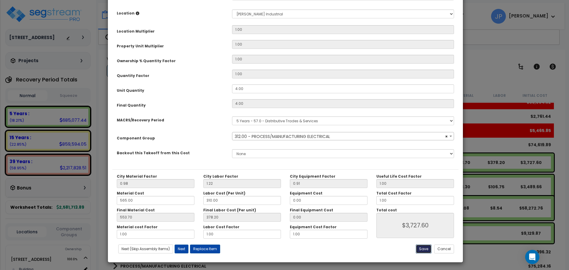
click at [422, 252] on button "Save" at bounding box center [424, 249] width 16 height 9
type input "3727.60"
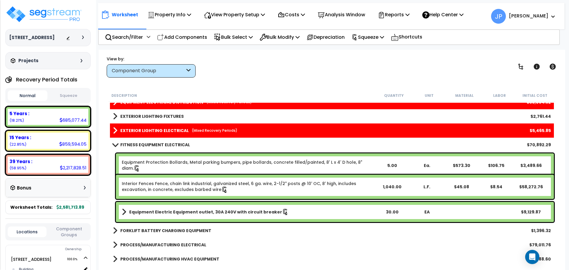
click at [180, 164] on link "Equipment Protection Bollards, Metal parking bumpers, pipe bollards, concrete f…" at bounding box center [248, 166] width 253 height 12
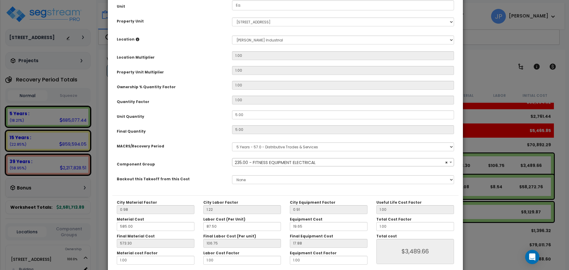
scroll to position [87, 0]
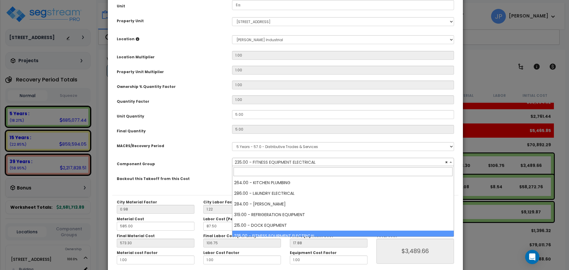
click at [276, 161] on span "× 235.00 - FITNESS EQUIPMENT ELECTRICAL" at bounding box center [343, 162] width 222 height 8
select select "35341"
type input "n"
select select "35341"
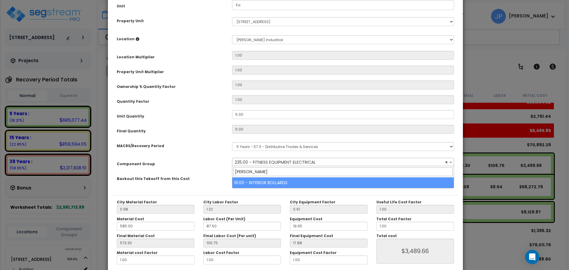
type input "boll"
select select "35435"
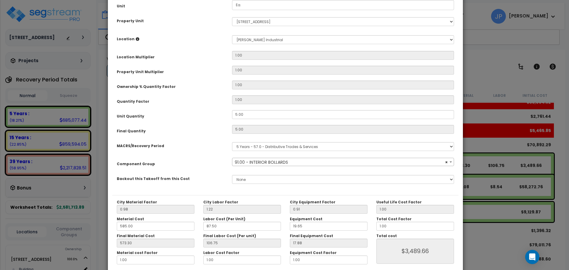
scroll to position [113, 0]
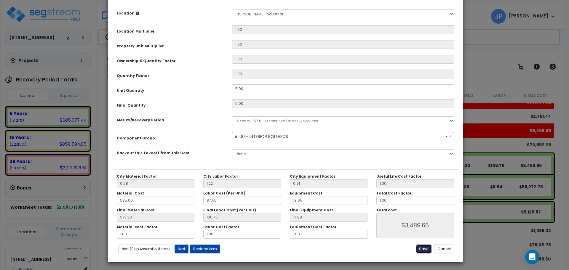
click at [421, 249] on button "Save" at bounding box center [424, 249] width 16 height 9
type input "3489.66"
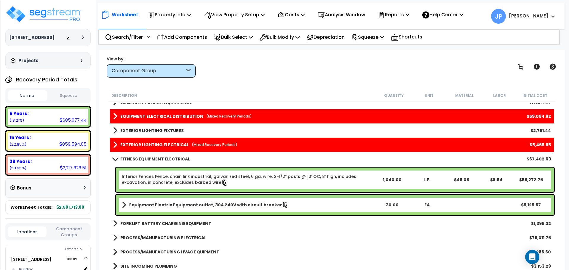
click at [196, 177] on link "Interior Fences Fence, chain link industrial, galvanized steel, 6 ga. wire, 2-1…" at bounding box center [248, 180] width 253 height 12
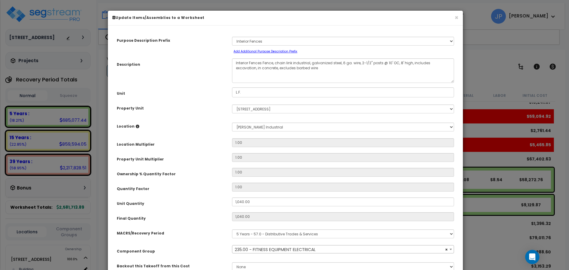
scroll to position [58, 0]
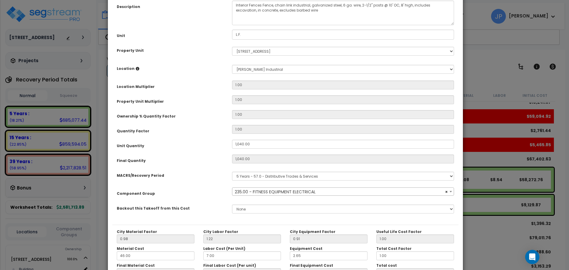
click at [271, 193] on span "× 235.00 - FITNESS EQUIPMENT ELECTRICAL" at bounding box center [343, 192] width 222 height 8
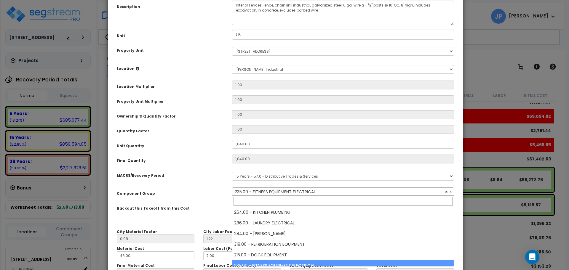
select select "35341"
type input "f"
select select "35341"
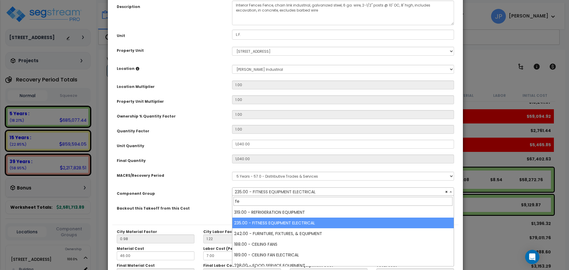
type input "fen"
select select "35341"
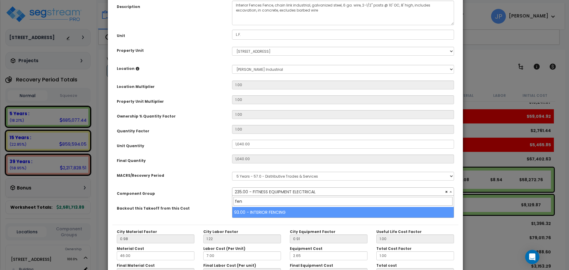
type input "fenc"
select select "35341"
type input "fenc"
select select "35437"
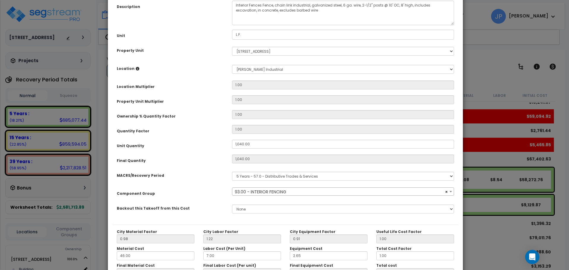
click at [289, 217] on div "Purpose Description Prefix Select A/V System A/V System Equipment A/V System Eq…" at bounding box center [285, 98] width 346 height 253
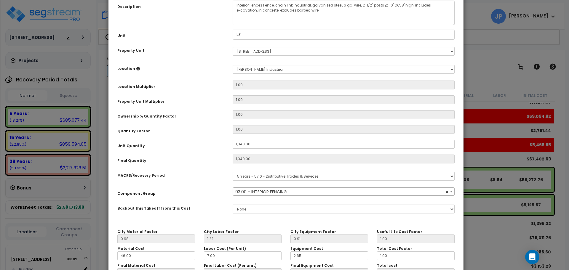
scroll to position [113, 0]
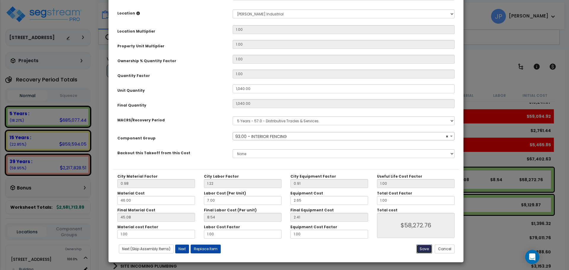
click at [424, 251] on button "Save" at bounding box center [425, 249] width 16 height 9
type input "1040.00"
type input "58272.76"
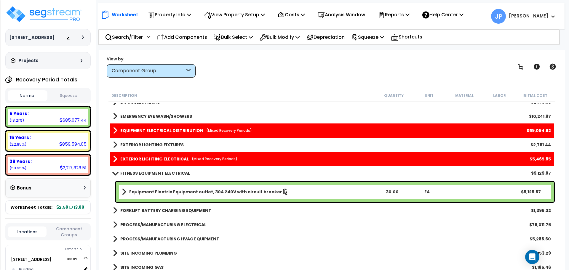
click at [226, 193] on b "Equipment Electric Equipment outlet, 30A 240V with circuit breaker" at bounding box center [205, 192] width 153 height 6
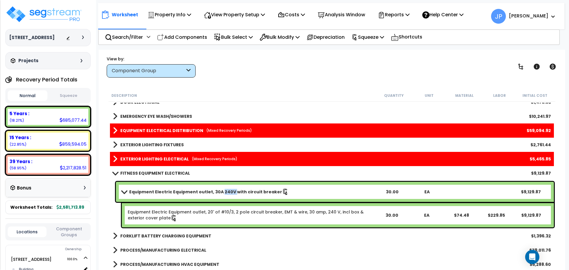
click at [226, 193] on b "Equipment Electric Equipment outlet, 30A 240V with circuit breaker" at bounding box center [205, 192] width 153 height 6
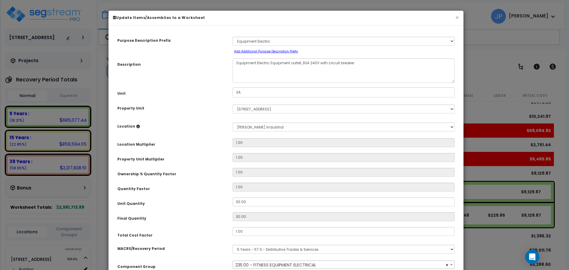
scroll to position [64, 0]
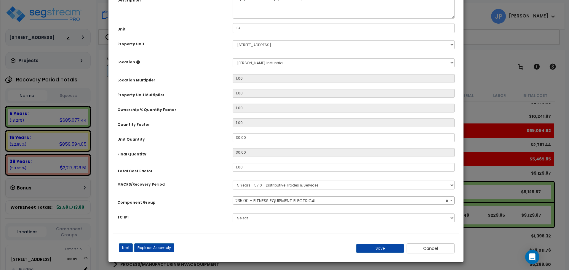
click at [262, 201] on span "× 235.00 - FITNESS EQUIPMENT ELECTRICAL" at bounding box center [344, 201] width 222 height 8
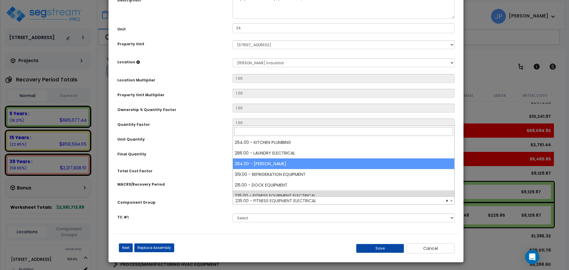
select select "35341"
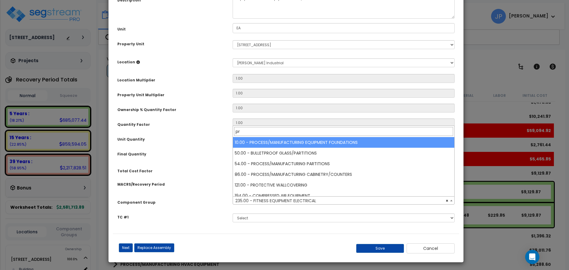
type input "p"
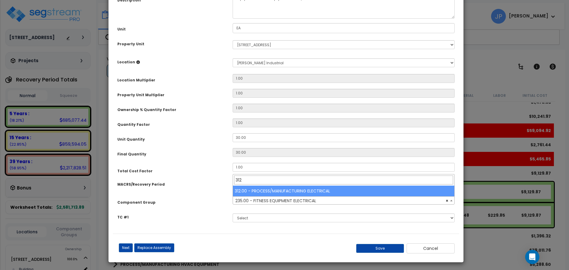
type input "312"
select select "35629"
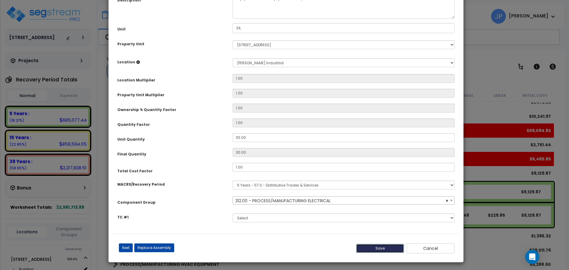
click at [383, 246] on button "Save" at bounding box center [380, 248] width 48 height 9
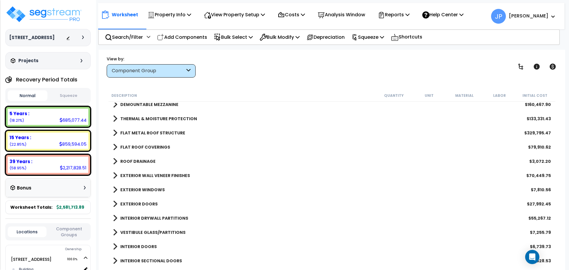
scroll to position [0, 0]
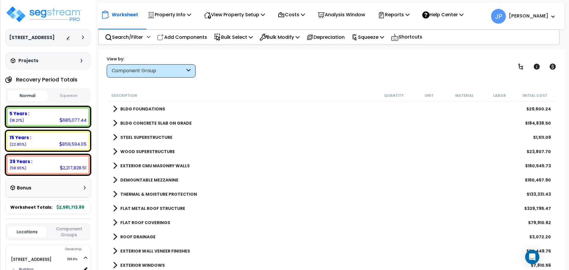
click at [173, 70] on div "Component Group" at bounding box center [148, 71] width 73 height 7
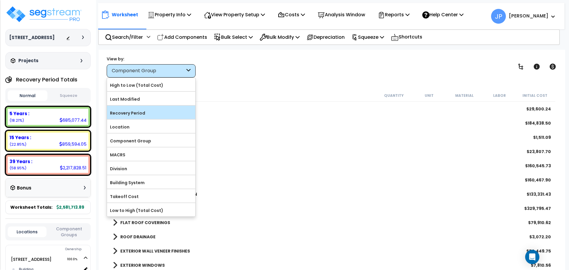
click at [152, 109] on label "Recovery Period" at bounding box center [151, 113] width 88 height 9
click at [0, 0] on input "Recovery Period" at bounding box center [0, 0] width 0 height 0
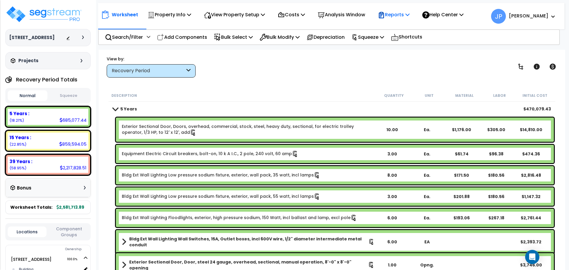
click at [410, 14] on p "Reports" at bounding box center [394, 15] width 32 height 8
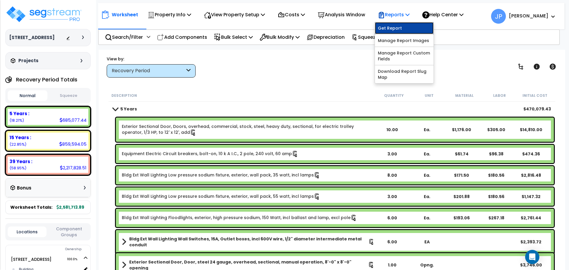
click at [399, 27] on link "Get Report" at bounding box center [404, 28] width 59 height 12
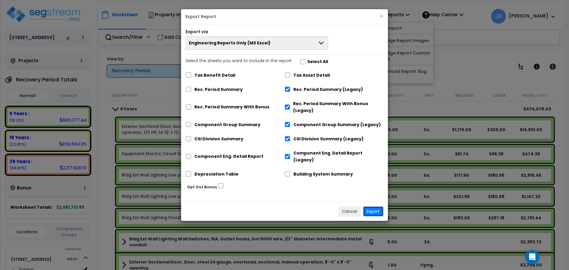
click at [369, 207] on button "Export" at bounding box center [373, 212] width 20 height 10
